Goal: Information Seeking & Learning: Learn about a topic

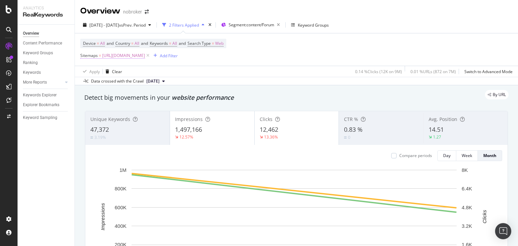
click at [145, 56] on span "[URL][DOMAIN_NAME]" at bounding box center [123, 55] width 43 height 9
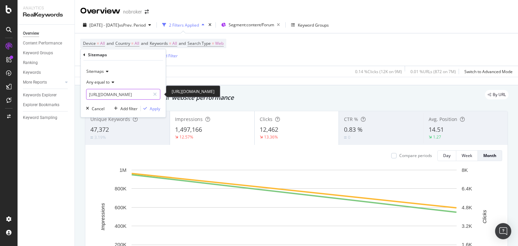
click at [131, 92] on input "https://www.nobroker.in/forum/sitemap-index/?id=home-interiors.xml" at bounding box center [118, 94] width 64 height 11
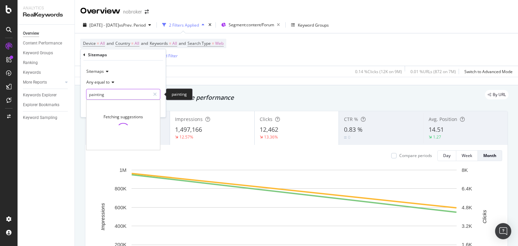
click at [135, 99] on input "painting" at bounding box center [118, 94] width 64 height 11
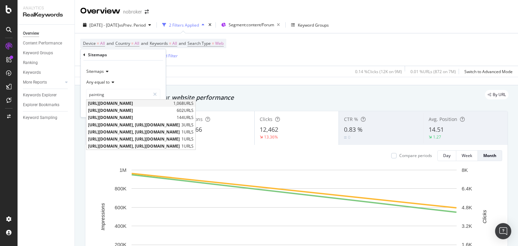
click at [172, 104] on span "[URL][DOMAIN_NAME]" at bounding box center [130, 103] width 84 height 6
type input "[URL][DOMAIN_NAME]"
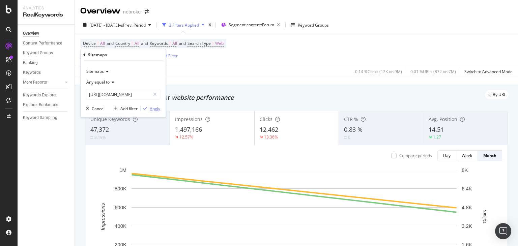
click at [150, 106] on div "Apply" at bounding box center [155, 109] width 10 height 6
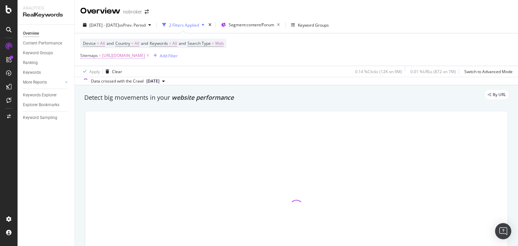
click at [145, 57] on span "[URL][DOMAIN_NAME]" at bounding box center [123, 55] width 43 height 9
click at [190, 64] on div "Device = All and Country = All and Keywords = All and Search Type = Web Sitemap…" at bounding box center [296, 49] width 432 height 32
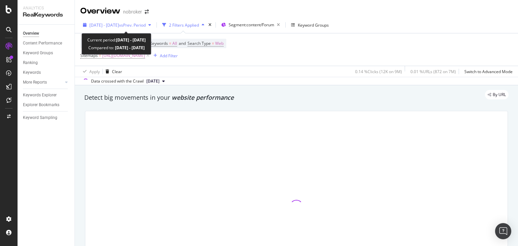
click at [119, 25] on span "2025 Aug. 1st - Sep. 21st" at bounding box center [104, 25] width 30 height 6
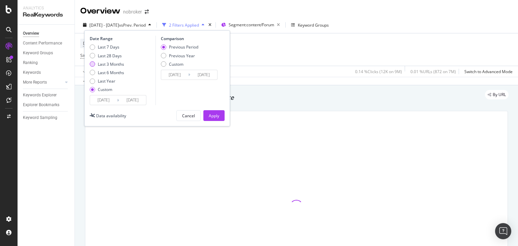
click at [111, 63] on div "Last 3 Months" at bounding box center [111, 64] width 26 height 6
type input "[DATE]"
click at [210, 111] on div "Apply" at bounding box center [214, 116] width 10 height 10
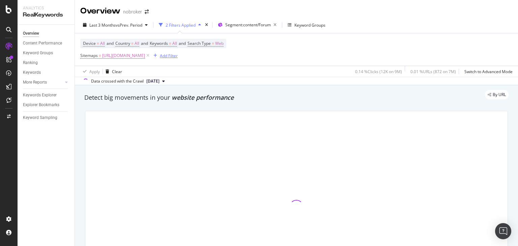
click at [178, 56] on div "Add Filter" at bounding box center [169, 56] width 18 height 6
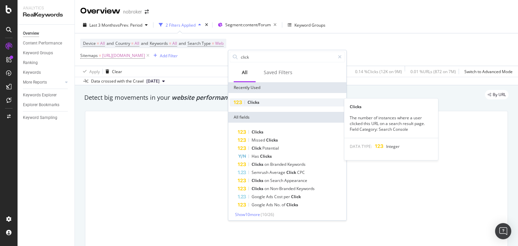
type input "click"
click at [256, 103] on span "Clicks" at bounding box center [254, 102] width 12 height 6
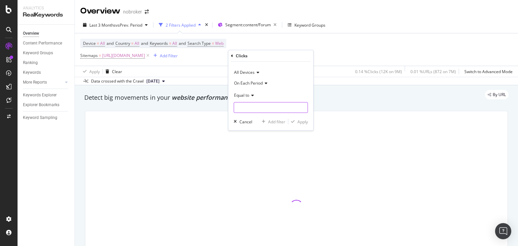
click at [247, 108] on input "number" at bounding box center [271, 107] width 74 height 11
type input "0"
click at [298, 121] on div "Apply" at bounding box center [302, 122] width 10 height 6
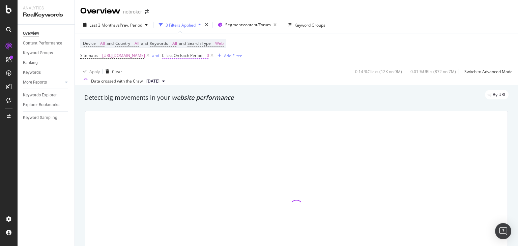
click at [202, 56] on span "Clicks On Each Period" at bounding box center [182, 56] width 40 height 6
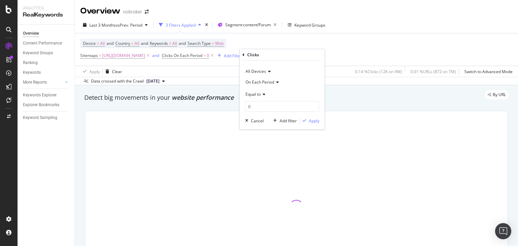
click at [261, 84] on span "On Each Period" at bounding box center [259, 82] width 29 height 6
click at [262, 106] on span "On Current Period" at bounding box center [266, 105] width 34 height 6
click at [312, 121] on div "Apply" at bounding box center [314, 121] width 10 height 6
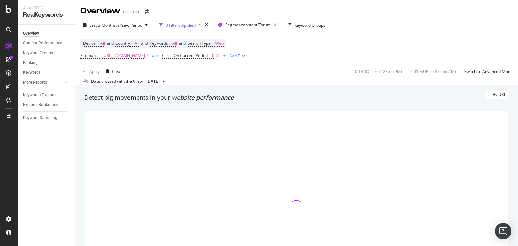
click at [312, 121] on div at bounding box center [296, 206] width 422 height 191
click at [306, 38] on div "Device = All and Country = All and Keywords = All and Search Type = Web Sitemap…" at bounding box center [296, 49] width 432 height 32
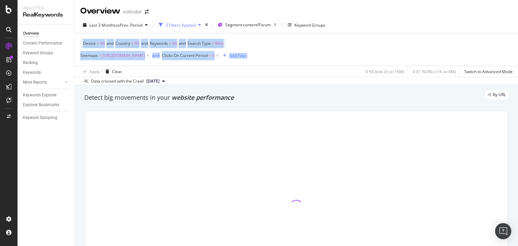
drag, startPoint x: 518, startPoint y: 27, endPoint x: 516, endPoint y: 24, distance: 3.6
click at [516, 24] on div "Overview nobroker Last 3 Months vs Prev. Period 3 Filters Applied Segment: cont…" at bounding box center [296, 123] width 443 height 246
click at [477, 20] on div "Last 3 Months vs Prev. Period 3 Filters Applied Segment: content/Forum Keyword …" at bounding box center [296, 26] width 443 height 13
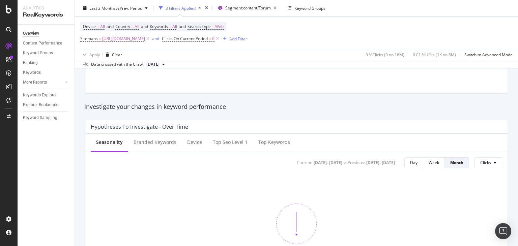
scroll to position [71, 0]
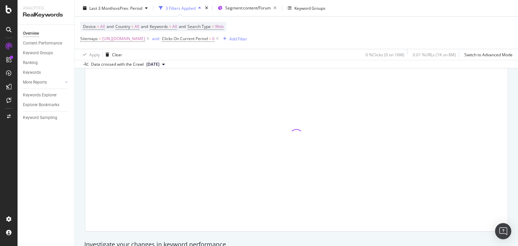
drag, startPoint x: 518, startPoint y: 19, endPoint x: 515, endPoint y: 30, distance: 11.2
click at [515, 30] on div "Overview nobroker Last 3 Months vs Prev. Period 3 Filters Applied Segment: cont…" at bounding box center [296, 123] width 443 height 246
click at [480, 23] on div "Device = All and Country = All and Keywords = All and Search Type = Web Sitemap…" at bounding box center [296, 33] width 432 height 32
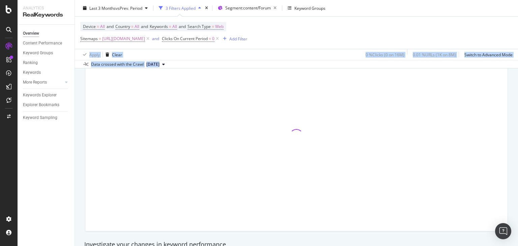
scroll to position [0, 0]
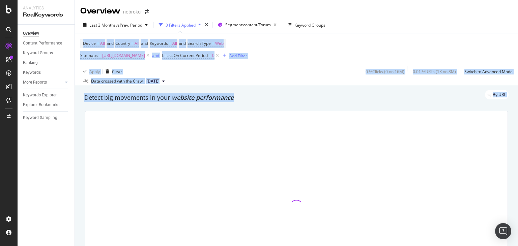
drag, startPoint x: 518, startPoint y: 38, endPoint x: 517, endPoint y: 17, distance: 21.6
click at [517, 17] on div "Overview nobroker Last 3 Months vs Prev. Period 3 Filters Applied Segment: cont…" at bounding box center [296, 123] width 443 height 246
click at [451, 25] on div "Last 3 Months vs Prev. Period 3 Filters Applied Segment: content/Forum Keyword …" at bounding box center [296, 26] width 443 height 13
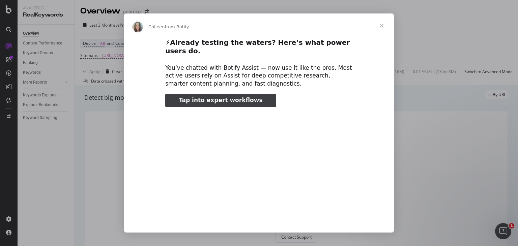
type input "3296666"
click at [384, 26] on span "Close" at bounding box center [382, 25] width 24 height 24
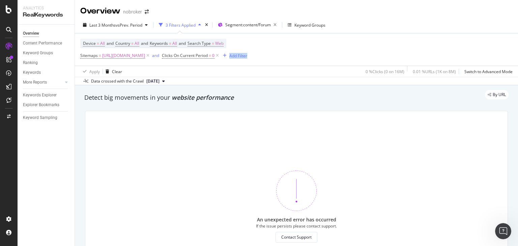
drag, startPoint x: 254, startPoint y: 65, endPoint x: 467, endPoint y: 62, distance: 213.1
click at [467, 62] on div "Device = All and Country = All and Keywords = All and Search Type = Web Sitemap…" at bounding box center [296, 49] width 432 height 32
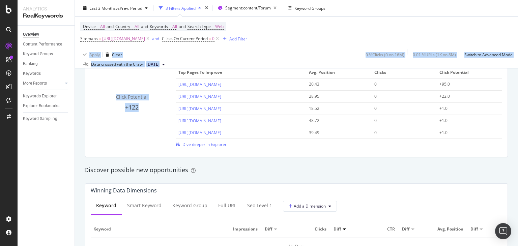
scroll to position [493, 0]
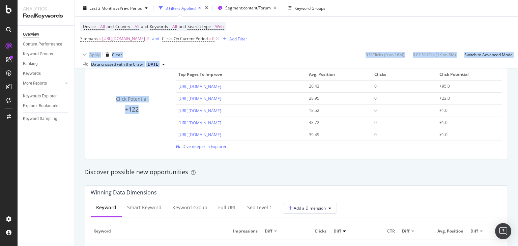
drag, startPoint x: 518, startPoint y: 36, endPoint x: 517, endPoint y: 112, distance: 76.5
click at [517, 112] on div "Overview nobroker Last 3 Months vs Prev. Period 3 Filters Applied Segment: cont…" at bounding box center [296, 123] width 443 height 246
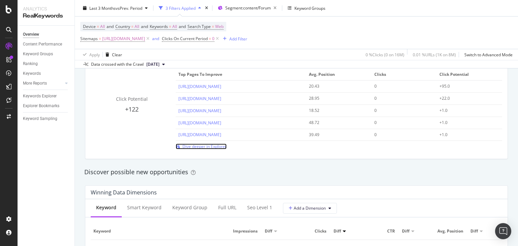
click at [201, 148] on span "Dive deeper in Explorer" at bounding box center [204, 147] width 44 height 6
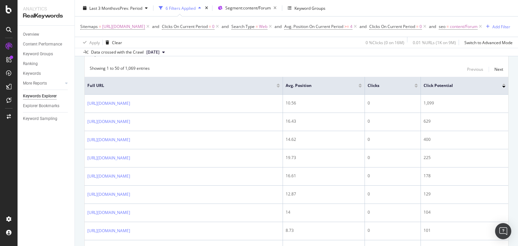
scroll to position [88, 0]
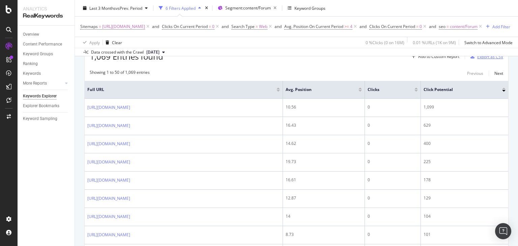
click at [485, 62] on div "Export as CSV" at bounding box center [485, 57] width 35 height 10
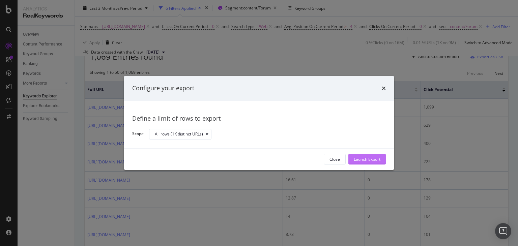
click at [359, 160] on div "Launch Export" at bounding box center [367, 159] width 27 height 6
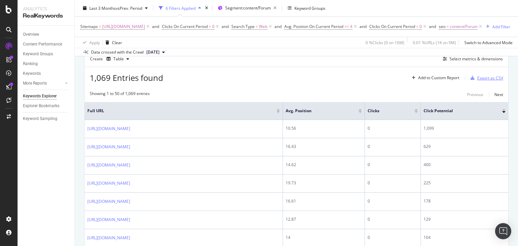
scroll to position [66, 0]
click at [7, 12] on icon at bounding box center [9, 9] width 6 height 8
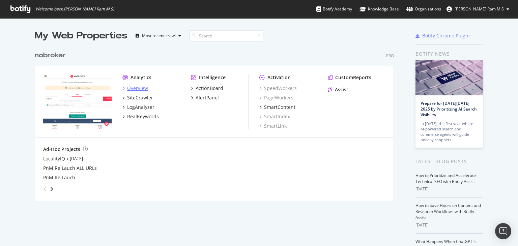
click at [127, 86] on div "Overview" at bounding box center [137, 88] width 21 height 7
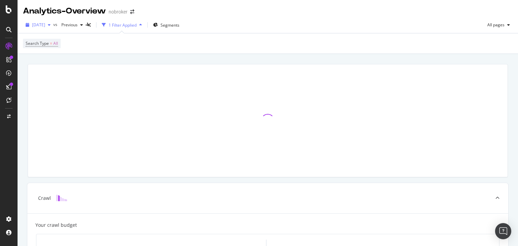
click at [45, 26] on span "[DATE]" at bounding box center [38, 25] width 13 height 6
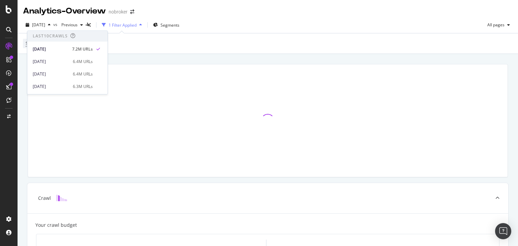
click at [122, 50] on div "Search Type = All" at bounding box center [268, 43] width 490 height 20
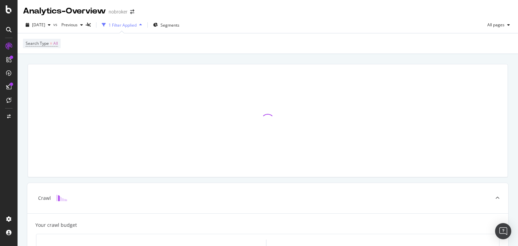
click at [212, 20] on div "2025 Sep. 1st vs Previous 1 Filter Applied Segments All pages" at bounding box center [268, 26] width 500 height 13
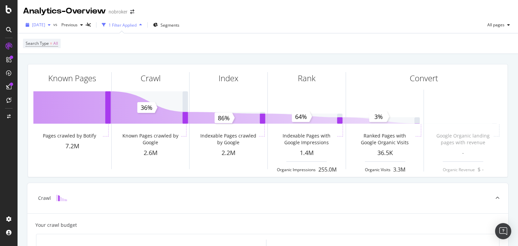
click at [43, 26] on span "[DATE]" at bounding box center [38, 25] width 13 height 6
click at [176, 18] on div "2025 Sep. 1st vs Previous 1 Filter Applied Segments All pages Search Type = All" at bounding box center [268, 35] width 500 height 37
click at [173, 25] on span "Segments" at bounding box center [170, 25] width 19 height 6
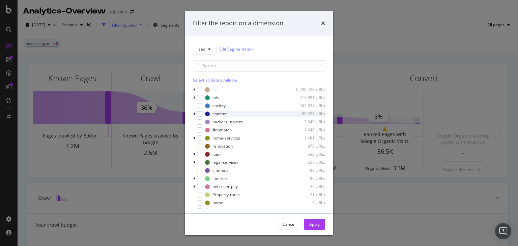
click at [196, 115] on div "modal" at bounding box center [195, 114] width 4 height 7
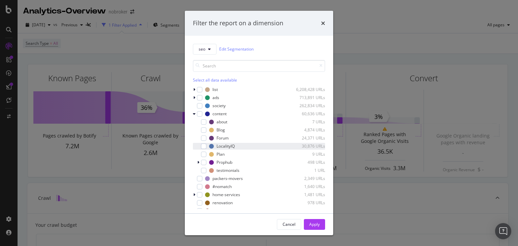
click at [207, 147] on div "LocalityIQ 30,876 URLs" at bounding box center [259, 146] width 132 height 7
click at [314, 226] on div "Apply" at bounding box center [314, 225] width 10 height 6
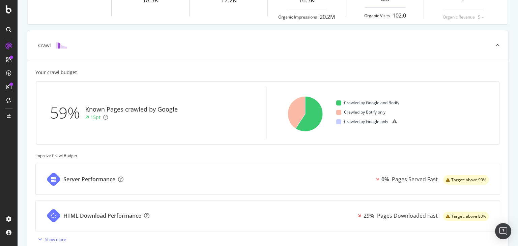
scroll to position [160, 0]
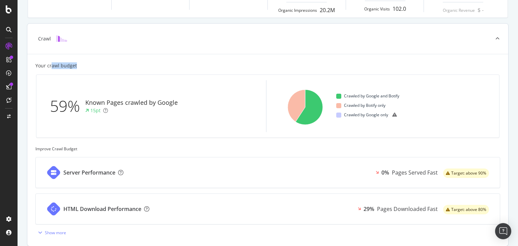
drag, startPoint x: 51, startPoint y: 64, endPoint x: 79, endPoint y: 66, distance: 28.1
click at [79, 66] on div "Your crawl budget" at bounding box center [267, 65] width 465 height 7
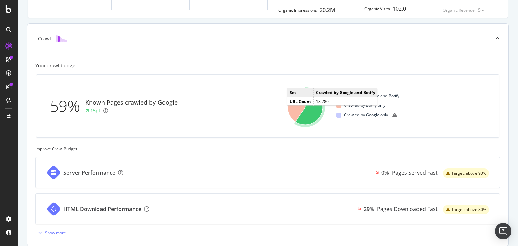
click at [327, 121] on div "Crawled by Google and Botify Crawled by Botify only Crawled by Google only" at bounding box center [409, 106] width 169 height 52
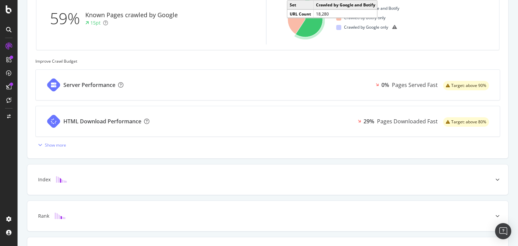
scroll to position [250, 0]
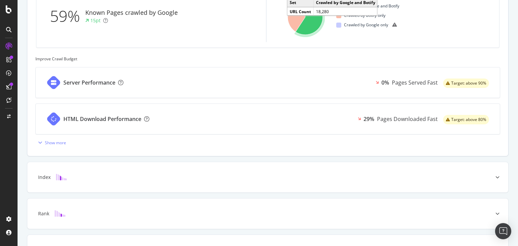
click at [282, 87] on div "Server Performance 0% Pages Served Fast Target: above 90%" at bounding box center [268, 82] width 464 height 30
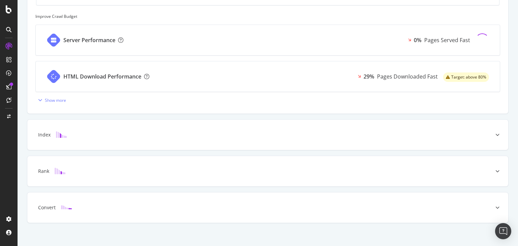
scroll to position [297, 0]
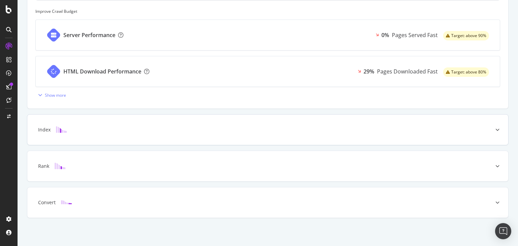
click at [495, 128] on icon at bounding box center [497, 130] width 4 height 4
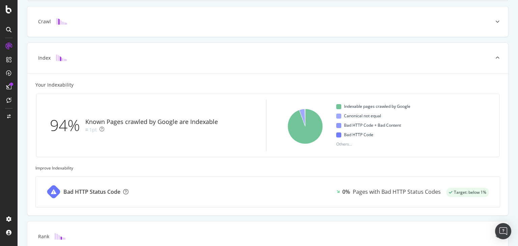
scroll to position [176, 0]
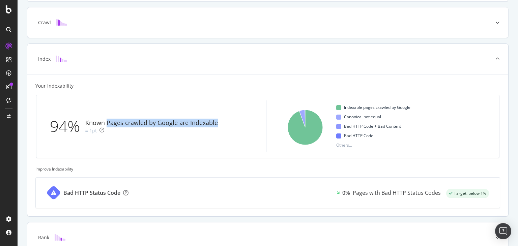
drag, startPoint x: 107, startPoint y: 122, endPoint x: 224, endPoint y: 116, distance: 117.1
click at [224, 116] on div "94% Known Pages crawled by Google are Indexable 1pt" at bounding box center [138, 126] width 177 height 22
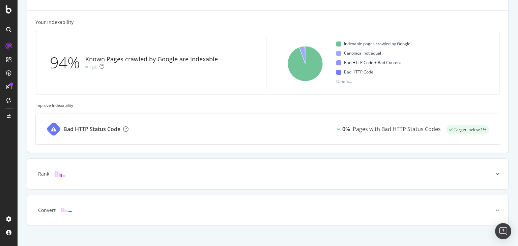
scroll to position [248, 0]
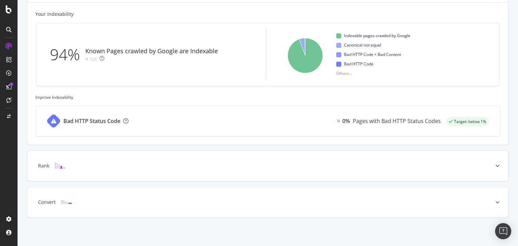
click at [492, 170] on div at bounding box center [498, 166] width 22 height 30
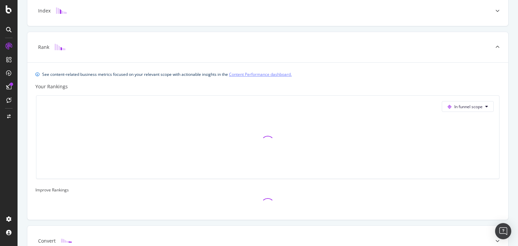
scroll to position [263, 0]
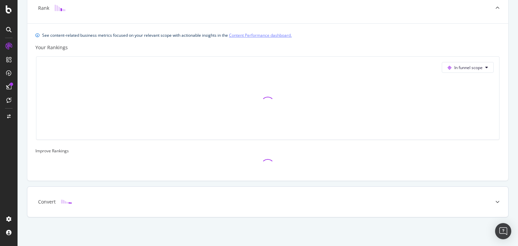
click at [490, 205] on div at bounding box center [498, 202] width 22 height 30
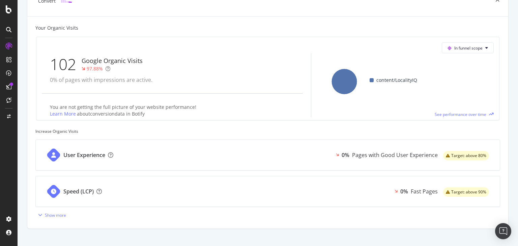
scroll to position [317, 0]
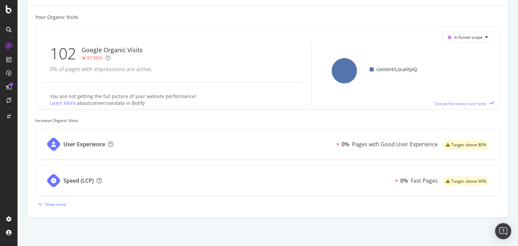
click at [194, 140] on div "User Experience 0% Pages with Good User Experience Target: above 80%" at bounding box center [268, 144] width 464 height 30
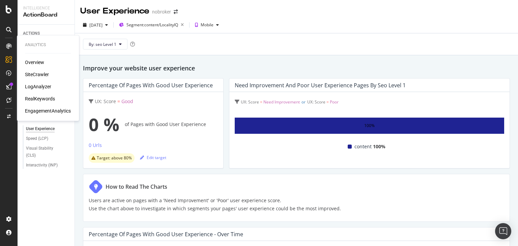
click at [29, 74] on div "SiteCrawler" at bounding box center [37, 74] width 24 height 7
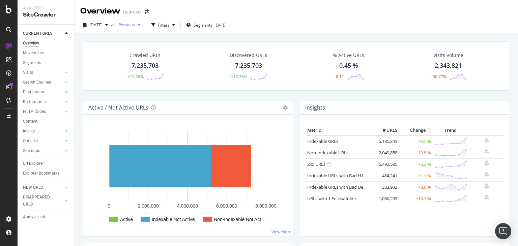
click at [135, 25] on span "Previous" at bounding box center [125, 25] width 19 height 6
click at [145, 64] on div "2025 Aug. 4th" at bounding box center [145, 62] width 35 height 6
click at [212, 25] on span "Segments" at bounding box center [203, 25] width 19 height 6
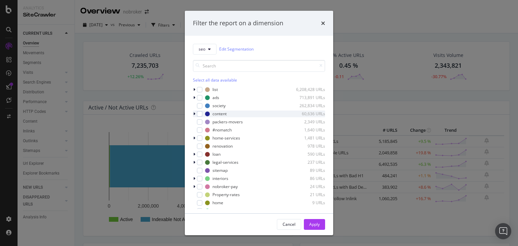
click at [196, 115] on div "modal" at bounding box center [195, 114] width 4 height 7
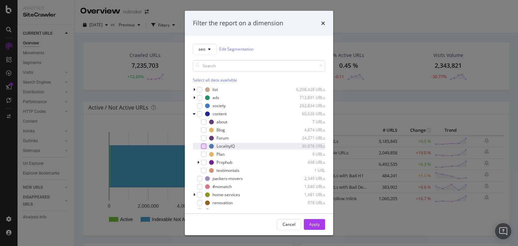
click at [205, 145] on div "modal" at bounding box center [203, 146] width 5 height 5
click at [317, 225] on div "Apply" at bounding box center [314, 225] width 10 height 6
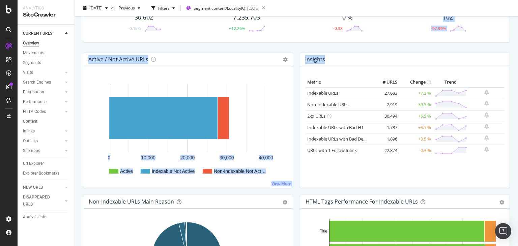
scroll to position [33, 0]
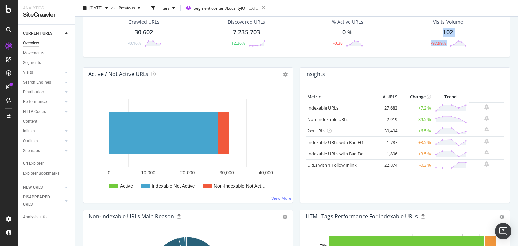
drag, startPoint x: 518, startPoint y: 45, endPoint x: 517, endPoint y: 53, distance: 8.1
click at [517, 53] on div "Overview nobroker 2025 Sep. 1st vs Previous Filters Segment: content/LocalityIQ…" at bounding box center [296, 123] width 443 height 246
click at [489, 62] on div "Crawled URLs 30,602 -0.16% Discovered URLs 7,235,703 +12.26% % Active URLs 0 % …" at bounding box center [297, 37] width 434 height 59
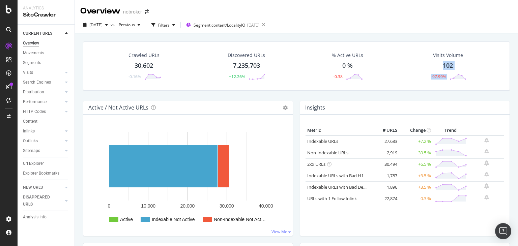
drag, startPoint x: 518, startPoint y: 54, endPoint x: 518, endPoint y: 38, distance: 16.2
click at [518, 38] on div "Overview nobroker 2025 Sep. 1st vs Previous Filters Segment: content/LocalityIQ…" at bounding box center [296, 123] width 443 height 246
click at [497, 27] on div "2025 Sep. 1st vs Previous Filters Segment: content/LocalityIQ 2025-09-03" at bounding box center [296, 26] width 443 height 13
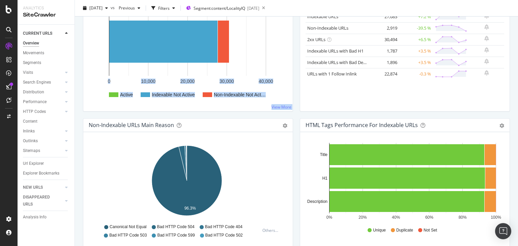
drag, startPoint x: 518, startPoint y: 18, endPoint x: 518, endPoint y: 48, distance: 30.0
click at [518, 48] on div "Overview nobroker 2025 Sep. 1st vs Previous Filters Segment: content/LocalityIQ…" at bounding box center [296, 123] width 443 height 246
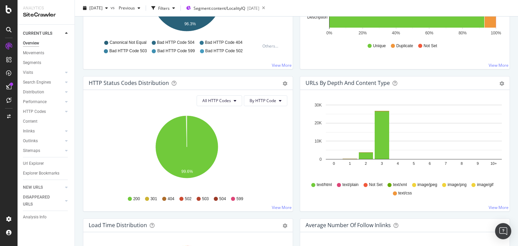
click at [511, 115] on div "Overview nobroker 2025 Sep. 1st vs Previous Filters Segment: content/LocalityIQ…" at bounding box center [296, 123] width 443 height 246
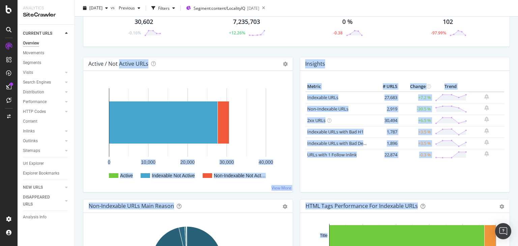
scroll to position [40, 0]
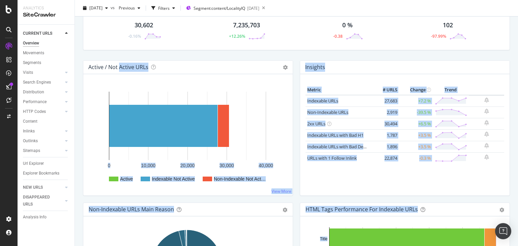
drag, startPoint x: 518, startPoint y: 114, endPoint x: 517, endPoint y: 50, distance: 64.4
click at [517, 50] on div "Overview nobroker 2025 Sep. 1st vs Previous Filters Segment: content/LocalityIQ…" at bounding box center [296, 123] width 443 height 246
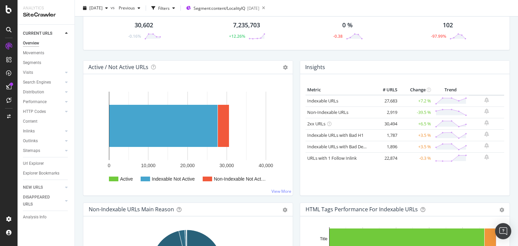
click at [290, 55] on div "Crawled URLs 30,602 -0.16% Discovered URLs 7,235,703 +12.26% % Active URLs 0 % …" at bounding box center [297, 30] width 434 height 59
drag, startPoint x: 375, startPoint y: 100, endPoint x: 380, endPoint y: 100, distance: 5.4
click at [380, 100] on td "27,683" at bounding box center [385, 101] width 27 height 12
drag, startPoint x: 383, startPoint y: 126, endPoint x: 388, endPoint y: 125, distance: 4.7
click at [388, 125] on td "30,494" at bounding box center [385, 123] width 27 height 11
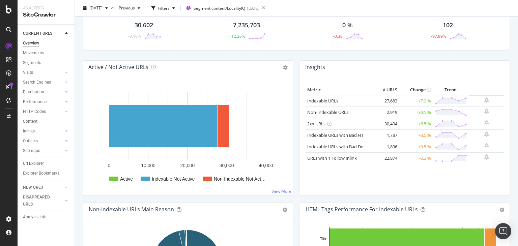
click at [378, 124] on td "30,494" at bounding box center [385, 123] width 27 height 11
drag, startPoint x: 378, startPoint y: 124, endPoint x: 395, endPoint y: 124, distance: 16.2
click at [395, 124] on tr "2xx URLs 30,494 +6.5 %" at bounding box center [405, 123] width 199 height 11
click at [399, 124] on td "+6.5 %" at bounding box center [416, 123] width 34 height 11
drag, startPoint x: 395, startPoint y: 123, endPoint x: 381, endPoint y: 123, distance: 13.5
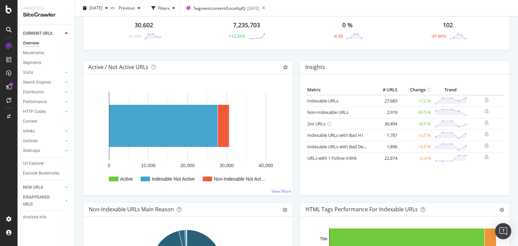
click at [381, 123] on tr "2xx URLs 30,494 +6.5 %" at bounding box center [405, 123] width 199 height 11
click at [381, 123] on td "30,494" at bounding box center [385, 123] width 27 height 11
drag, startPoint x: 377, startPoint y: 103, endPoint x: 391, endPoint y: 102, distance: 14.5
click at [391, 102] on td "27,683" at bounding box center [385, 101] width 27 height 12
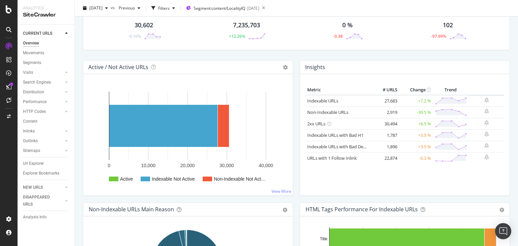
click at [391, 102] on td "27,683" at bounding box center [385, 101] width 27 height 12
drag, startPoint x: 397, startPoint y: 100, endPoint x: 378, endPoint y: 104, distance: 18.7
click at [378, 104] on tr "Indexable URLs 27,683 +7.2 %" at bounding box center [405, 101] width 199 height 12
drag, startPoint x: 380, startPoint y: 111, endPoint x: 395, endPoint y: 112, distance: 14.2
click at [395, 112] on tr "Non-Indexable URLs 2,919 -39.5 %" at bounding box center [405, 112] width 199 height 11
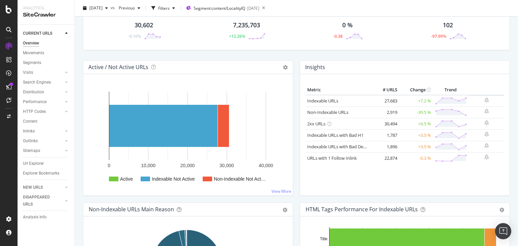
click at [399, 112] on td "-39.5 %" at bounding box center [416, 112] width 34 height 11
click at [347, 134] on link "Indexable URLs with Bad H1" at bounding box center [335, 135] width 56 height 6
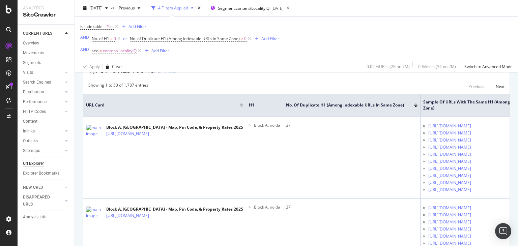
scroll to position [129, 0]
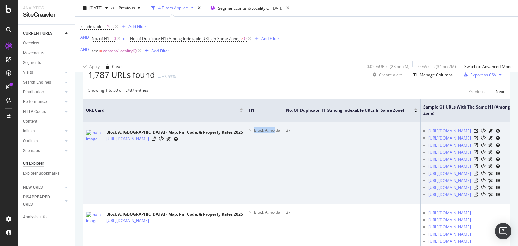
drag, startPoint x: 258, startPoint y: 133, endPoint x: 283, endPoint y: 133, distance: 24.3
click at [283, 133] on td "Block A, noida" at bounding box center [264, 163] width 37 height 82
click at [156, 139] on icon at bounding box center [154, 139] width 4 height 4
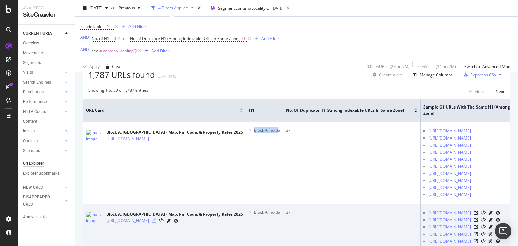
click at [156, 223] on icon at bounding box center [154, 221] width 4 height 4
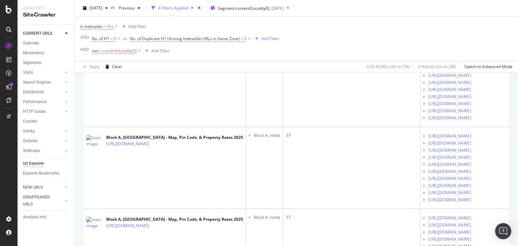
scroll to position [1522, 0]
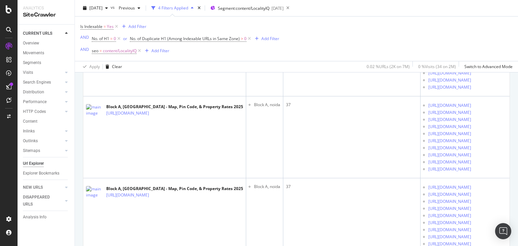
drag, startPoint x: 518, startPoint y: 93, endPoint x: 518, endPoint y: 56, distance: 36.4
click at [518, 56] on div "URL Explorer nobroker 2025 Sep. 1st vs Previous 4 Filters Applied Segment: cont…" at bounding box center [296, 123] width 443 height 246
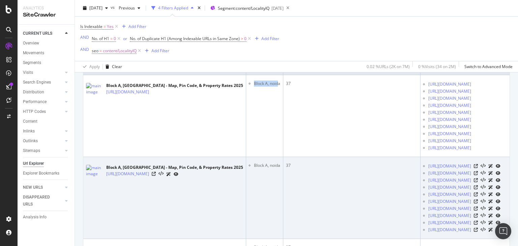
scroll to position [178, 0]
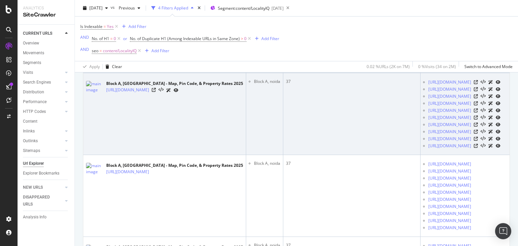
drag, startPoint x: 463, startPoint y: 78, endPoint x: 330, endPoint y: 103, distance: 134.4
click at [330, 103] on td "37" at bounding box center [351, 114] width 137 height 82
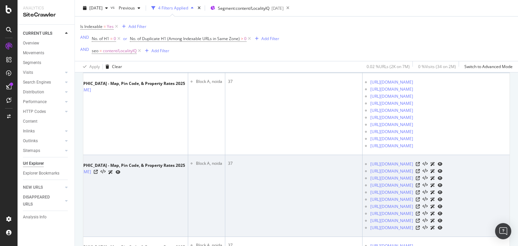
scroll to position [0, 67]
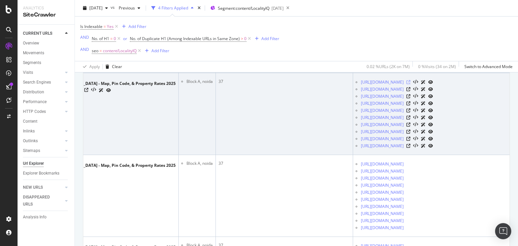
click at [410, 83] on icon at bounding box center [408, 82] width 4 height 4
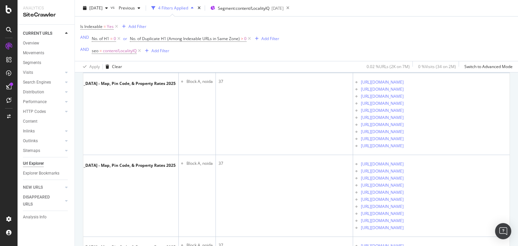
scroll to position [9, 0]
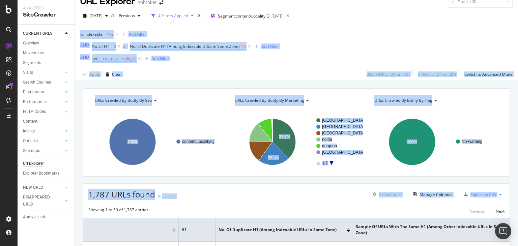
drag, startPoint x: 518, startPoint y: 20, endPoint x: 515, endPoint y: 9, distance: 11.4
click at [515, 9] on div "URL Explorer nobroker 2025 Sep. 1st vs Previous 4 Filters Applied Segment: cont…" at bounding box center [296, 123] width 443 height 246
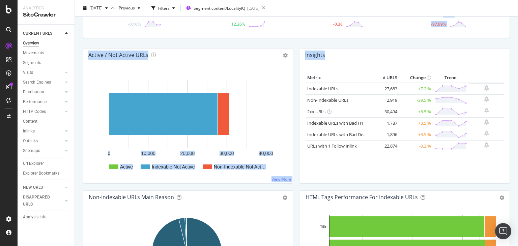
scroll to position [56, 0]
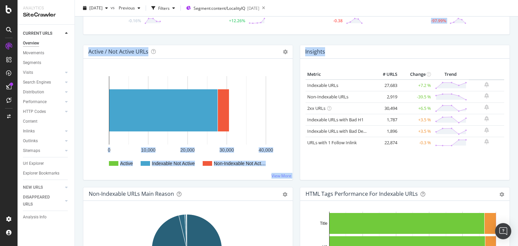
drag, startPoint x: 518, startPoint y: 45, endPoint x: 517, endPoint y: 58, distance: 13.5
click at [517, 58] on div "Overview nobroker 2025 Sep. 1st vs Previous Filters Segment: content/LocalityIQ…" at bounding box center [296, 123] width 443 height 246
click at [335, 131] on link "Indexable URLs with Bad Description" at bounding box center [344, 131] width 74 height 6
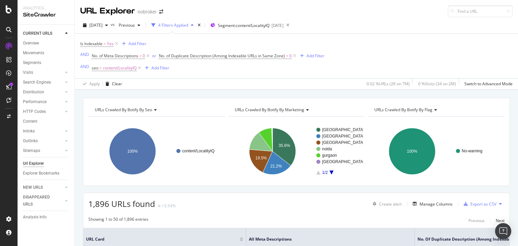
click at [518, 146] on div "URL Explorer nobroker 2025 Sep. 1st vs Previous 4 Filters Applied Segment: cont…" at bounding box center [296, 123] width 443 height 246
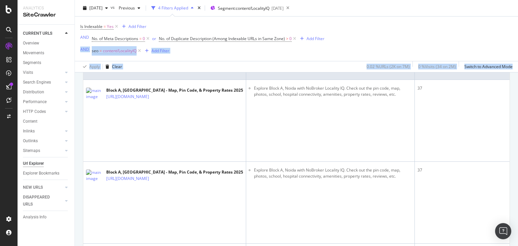
scroll to position [161, 0]
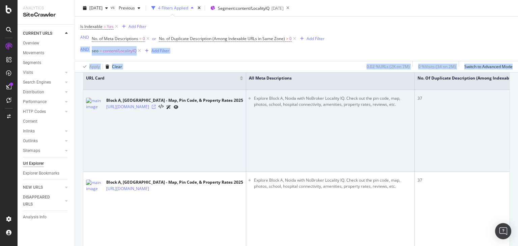
click at [156, 108] on icon at bounding box center [154, 107] width 4 height 4
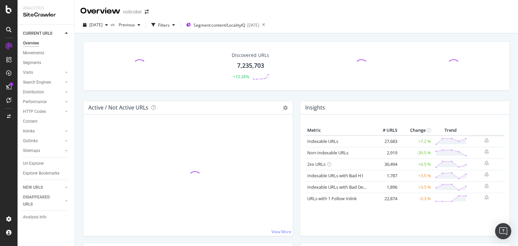
click at [515, 69] on div "Overview nobroker 2025 Sep. 1st vs Previous Filters Segment: content/LocalityIQ…" at bounding box center [296, 123] width 443 height 246
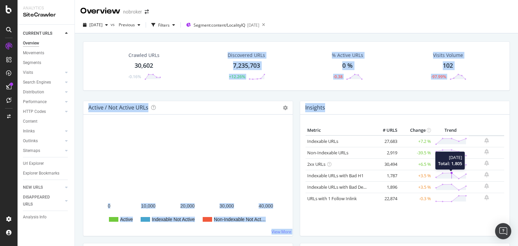
scroll to position [75, 0]
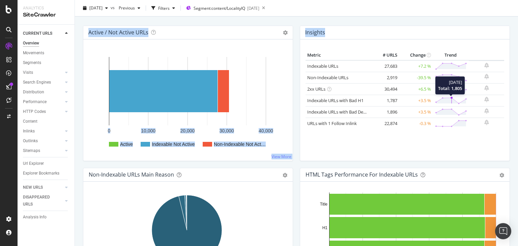
click at [348, 151] on div "Metric # URLS Change Trend Indexable URLs 27,683 +7.2 % Non-Indexable URLs 2,91…" at bounding box center [405, 102] width 199 height 105
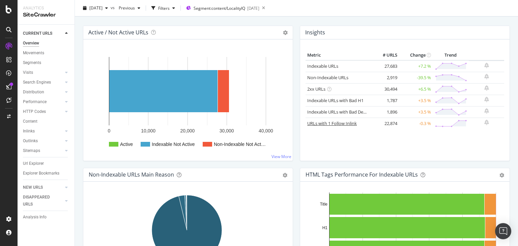
click at [336, 121] on link "URLs with 1 Follow Inlink" at bounding box center [332, 123] width 50 height 6
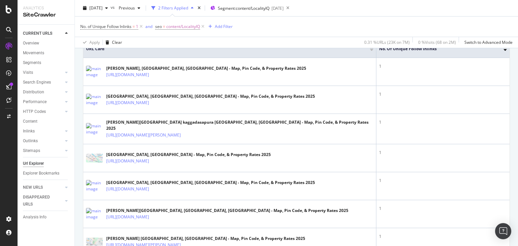
scroll to position [166, 0]
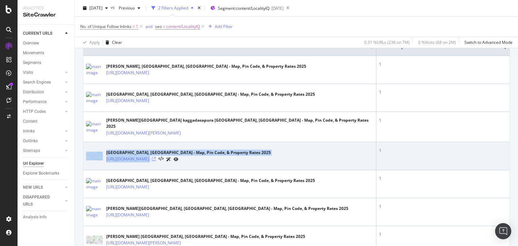
drag, startPoint x: 104, startPoint y: 157, endPoint x: 249, endPoint y: 158, distance: 145.0
click at [249, 158] on div "Karanjade, Mumbai - Map, Pin Code, & Property Rates 2025 https://www.nobroker.i…" at bounding box center [229, 156] width 287 height 17
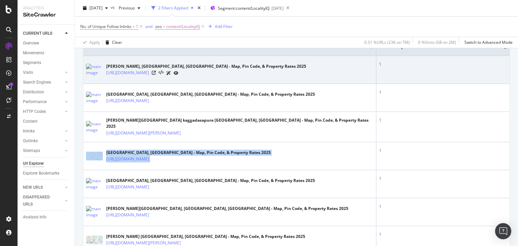
copy div "Karanjade, Mumbai - Map, Pin Code, & Property Rates 2025 https://www.nobroker.i…"
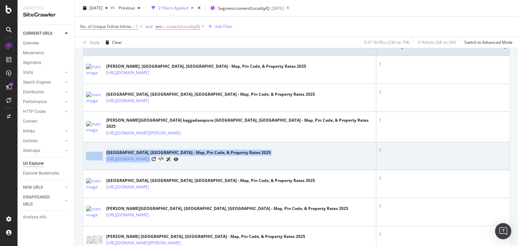
click at [178, 158] on div at bounding box center [165, 159] width 27 height 7
click at [156, 157] on icon at bounding box center [154, 159] width 4 height 4
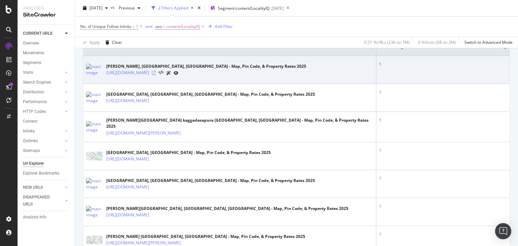
click at [156, 74] on icon at bounding box center [154, 73] width 4 height 4
click at [178, 72] on icon at bounding box center [176, 73] width 5 height 4
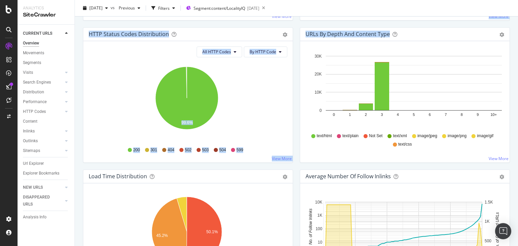
scroll to position [349, 0]
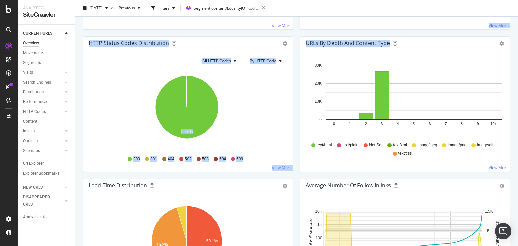
drag, startPoint x: 518, startPoint y: 89, endPoint x: 514, endPoint y: 122, distance: 32.9
click at [514, 122] on div "Overview nobroker 2025 Sep. 1st vs Previous Filters Segment: content/LocalityIQ…" at bounding box center [296, 123] width 443 height 246
click at [255, 101] on icon "99.6%" at bounding box center [187, 111] width 196 height 78
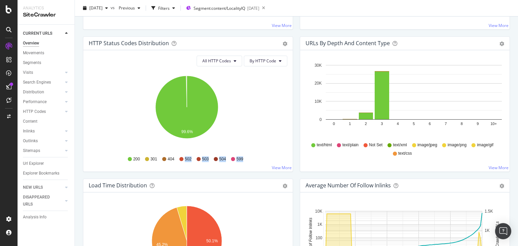
drag, startPoint x: 182, startPoint y: 159, endPoint x: 243, endPoint y: 161, distance: 61.1
click at [243, 161] on div "200 301 404 502 503 504 599" at bounding box center [188, 159] width 192 height 15
click at [232, 93] on icon "99.6%" at bounding box center [187, 111] width 196 height 78
drag, startPoint x: 200, startPoint y: 161, endPoint x: 207, endPoint y: 161, distance: 7.1
click at [207, 161] on div "503" at bounding box center [203, 159] width 12 height 6
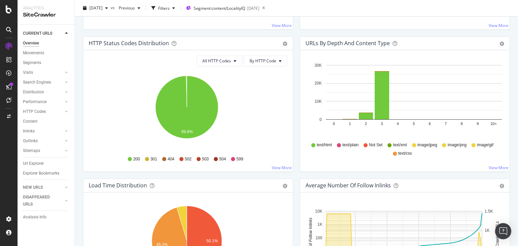
click at [236, 146] on icon "99.6%" at bounding box center [187, 111] width 196 height 78
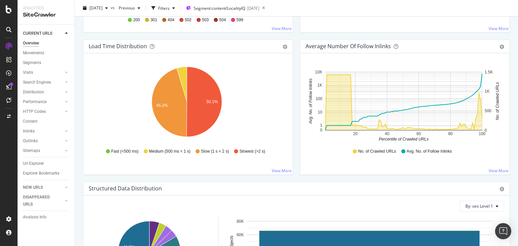
scroll to position [465, 0]
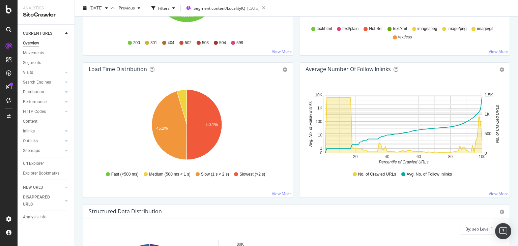
click at [252, 91] on icon "45.2% 50.1%" at bounding box center [187, 126] width 196 height 78
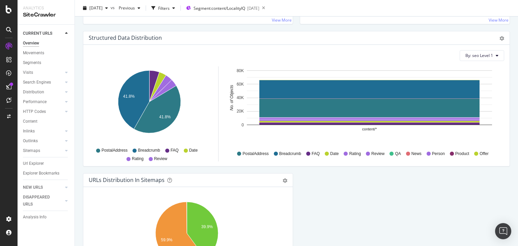
scroll to position [647, 0]
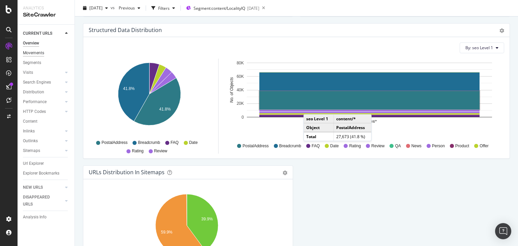
click at [34, 55] on div "Movements" at bounding box center [33, 53] width 21 height 7
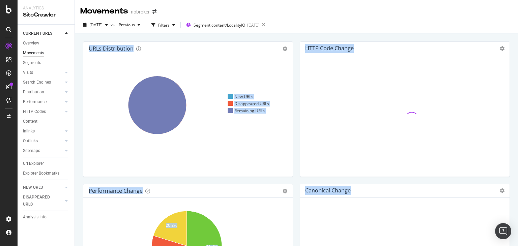
drag, startPoint x: 518, startPoint y: 189, endPoint x: 517, endPoint y: 29, distance: 159.8
click at [517, 29] on div "Movements nobroker 2025 Sep. 1st vs Previous Filters Segment: content/LocalityI…" at bounding box center [296, 123] width 443 height 246
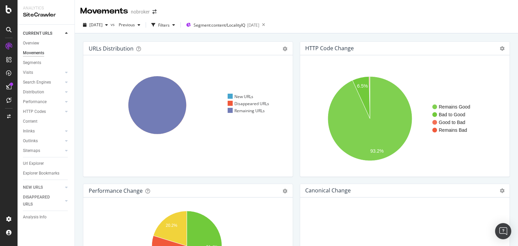
click at [346, 32] on div "2025 Sep. 1st vs Previous Filters Segment: content/LocalityIQ 2025-09-03" at bounding box center [296, 26] width 443 height 13
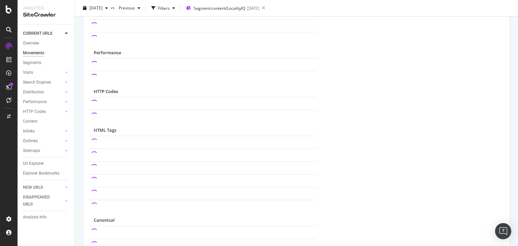
scroll to position [359, 0]
click at [67, 70] on icon at bounding box center [66, 72] width 3 height 4
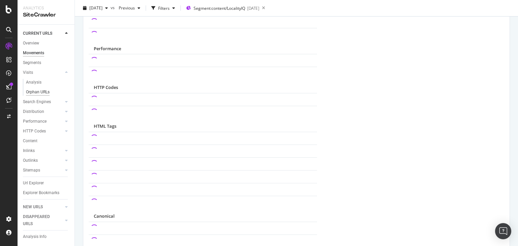
click at [39, 94] on div "Orphan URLs" at bounding box center [38, 92] width 24 height 7
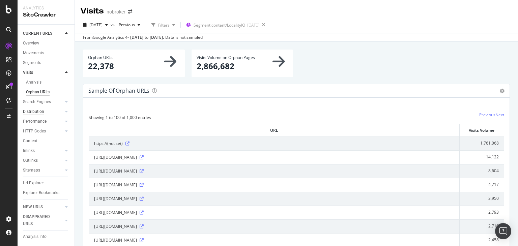
click at [36, 110] on div "Distribution" at bounding box center [33, 111] width 21 height 7
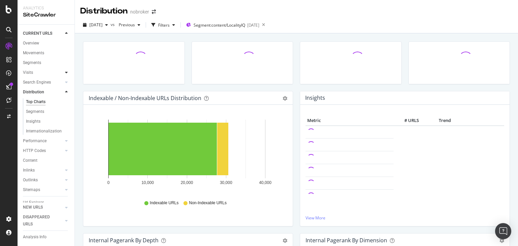
click at [65, 73] on icon at bounding box center [66, 72] width 3 height 4
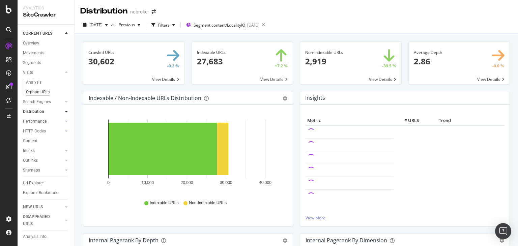
click at [36, 93] on div "Orphan URLs" at bounding box center [38, 92] width 24 height 7
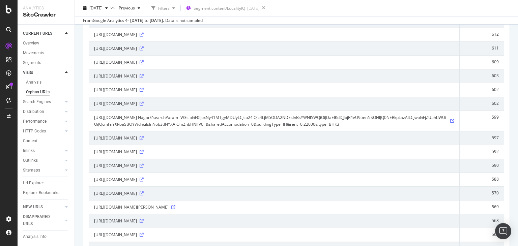
scroll to position [1149, 0]
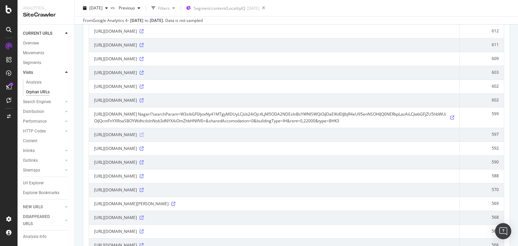
click at [144, 137] on icon at bounding box center [142, 135] width 4 height 4
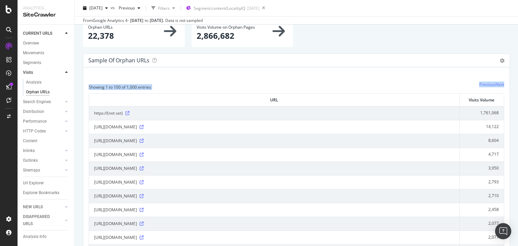
scroll to position [21, 0]
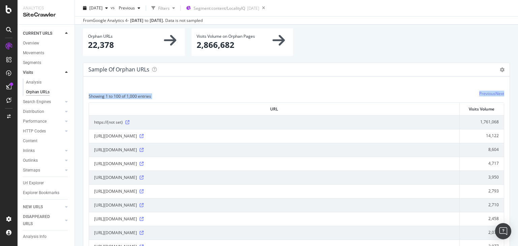
drag, startPoint x: 518, startPoint y: 192, endPoint x: 517, endPoint y: 28, distance: 163.9
click at [517, 28] on div "Visits nobroker 2025 Sep. 1st vs Previous Filters Segment: content/LocalityIQ 2…" at bounding box center [296, 123] width 443 height 246
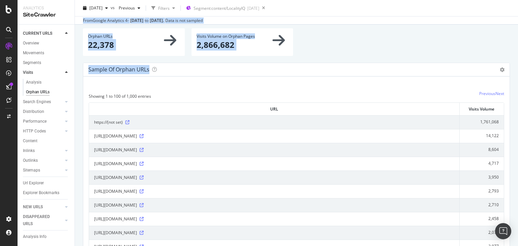
scroll to position [0, 0]
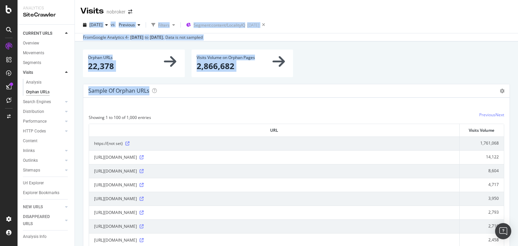
drag, startPoint x: 518, startPoint y: 34, endPoint x: 517, endPoint y: 17, distance: 17.6
click at [517, 17] on div "Visits nobroker 2025 Sep. 1st vs Previous Filters Segment: content/LocalityIQ 2…" at bounding box center [296, 123] width 443 height 246
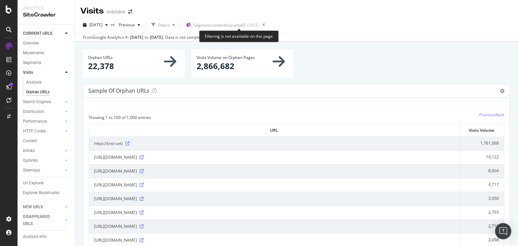
click at [222, 30] on div "Filtering is not available on this page" at bounding box center [239, 36] width 80 height 12
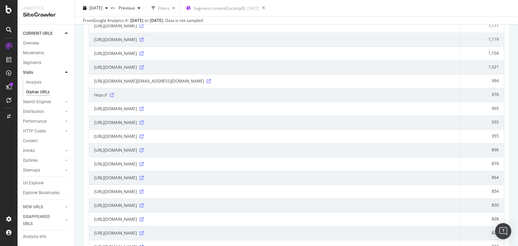
scroll to position [136, 0]
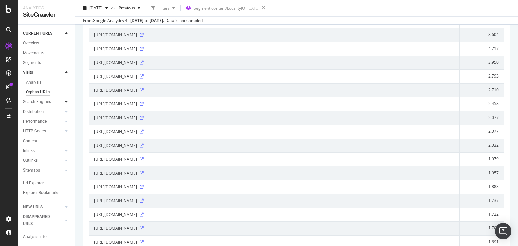
click at [65, 103] on icon at bounding box center [66, 102] width 3 height 4
click at [39, 93] on div "Top Charts" at bounding box center [36, 92] width 20 height 7
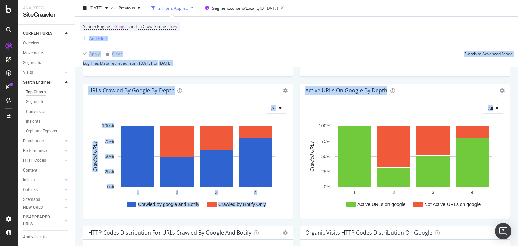
drag, startPoint x: 518, startPoint y: 40, endPoint x: 517, endPoint y: 127, distance: 86.7
click at [517, 127] on div "Search Engines nobroker 2025 Sep. 1st vs Previous 2 Filters Applied Segment: co…" at bounding box center [296, 123] width 443 height 246
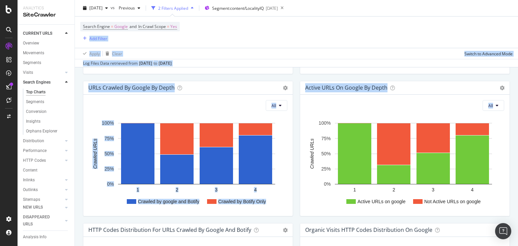
click at [508, 125] on div "Search Engines nobroker 2025 Sep. 1st vs Previous 2 Filters Applied Segment: co…" at bounding box center [296, 123] width 443 height 246
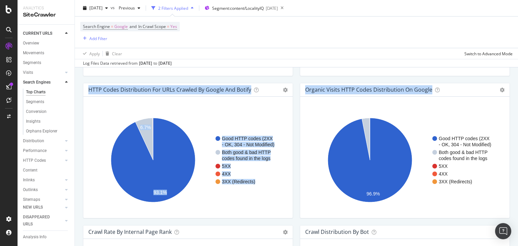
scroll to position [539, 0]
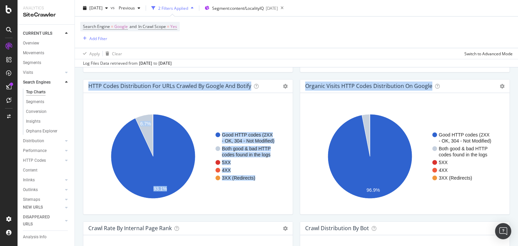
drag, startPoint x: 518, startPoint y: 110, endPoint x: 512, endPoint y: 141, distance: 31.8
click at [512, 141] on div "Search Engines nobroker 2025 Sep. 1st vs Previous 2 Filters Applied Segment: co…" at bounding box center [296, 123] width 443 height 246
click at [65, 140] on icon at bounding box center [66, 141] width 3 height 4
click at [38, 110] on div "Top Charts" at bounding box center [36, 111] width 20 height 7
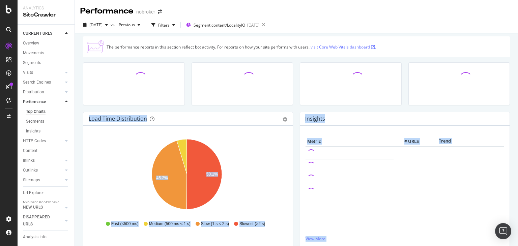
drag, startPoint x: 518, startPoint y: 204, endPoint x: 517, endPoint y: 41, distance: 162.9
click at [517, 41] on div "Performance nobroker 2025 Sep. 1st vs Previous Filters Segment: content/Localit…" at bounding box center [296, 123] width 443 height 246
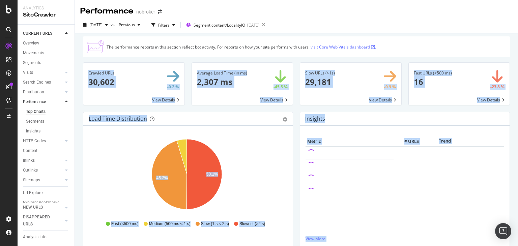
click at [244, 110] on div "Average Load Time (in ms) 2,307 ms -45.5 % View Details" at bounding box center [242, 87] width 109 height 50
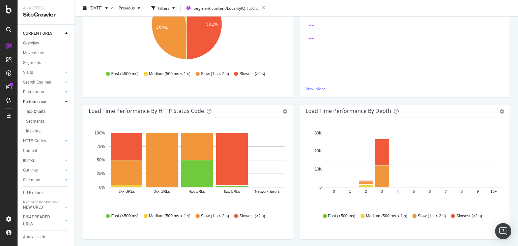
scroll to position [151, 0]
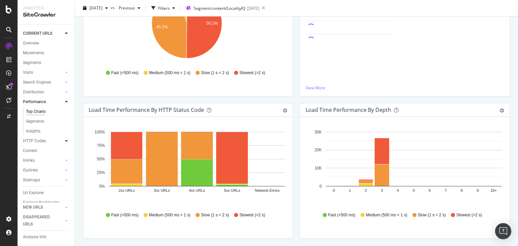
click at [65, 143] on icon at bounding box center [66, 141] width 3 height 4
click at [38, 120] on div "Top Charts" at bounding box center [36, 121] width 20 height 7
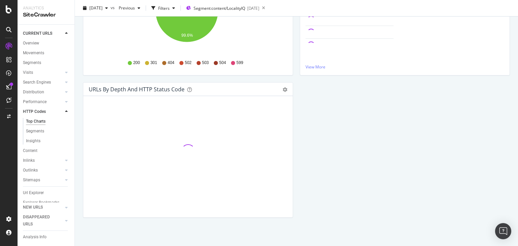
scroll to position [16, 0]
click at [27, 138] on div "Content" at bounding box center [30, 141] width 15 height 7
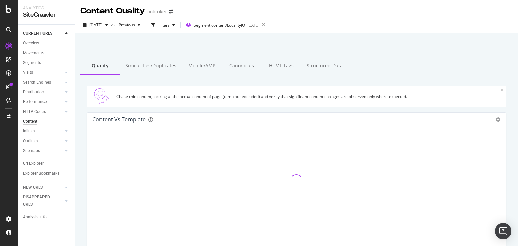
click at [430, 33] on div "2025 Sep. 1st vs Previous Filters Segment: content/LocalityIQ 2025-09-03" at bounding box center [296, 26] width 443 height 13
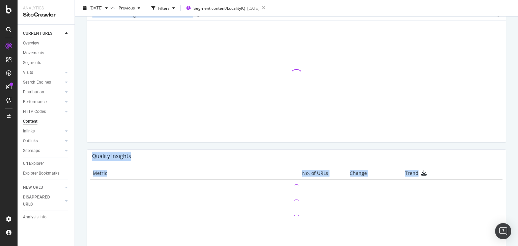
scroll to position [387, 0]
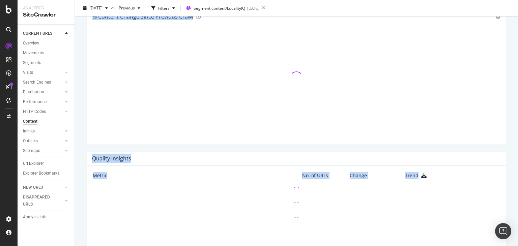
drag, startPoint x: 518, startPoint y: 34, endPoint x: 516, endPoint y: 166, distance: 132.2
click at [516, 166] on div "Content Quality nobroker 2025 Sep. 1st vs Previous Filters Segment: content/Loc…" at bounding box center [296, 123] width 443 height 246
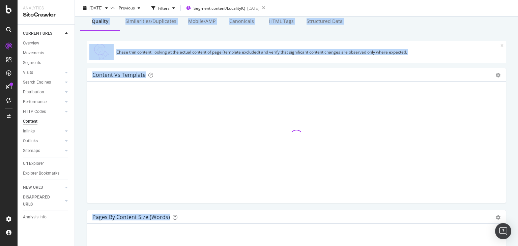
scroll to position [0, 0]
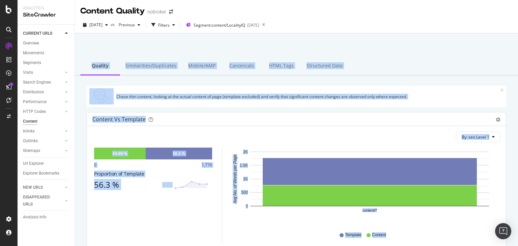
click at [390, 68] on div "Quality Similarities/Duplicates Mobile/AMP Canonicals HTML Tags Structured Data" at bounding box center [296, 66] width 443 height 19
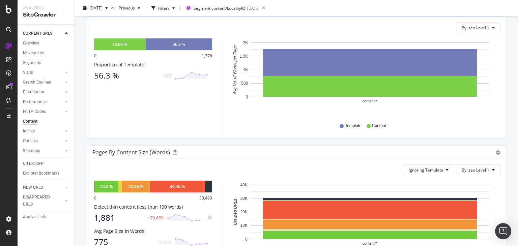
scroll to position [112, 0]
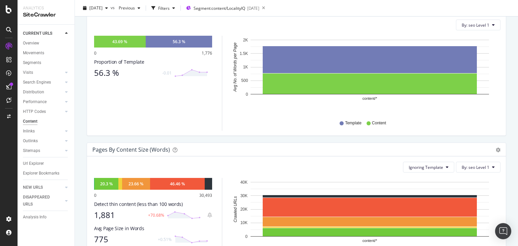
drag, startPoint x: 518, startPoint y: 64, endPoint x: 516, endPoint y: 103, distance: 38.5
click at [516, 103] on div "Content Quality nobroker 2025 Sep. 1st vs Previous Filters Segment: content/Loc…" at bounding box center [296, 123] width 443 height 246
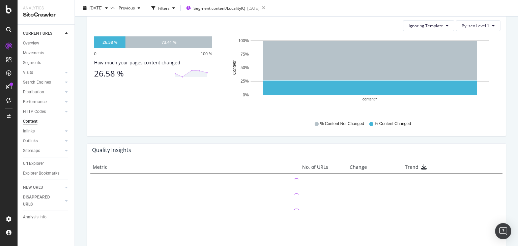
scroll to position [378, 0]
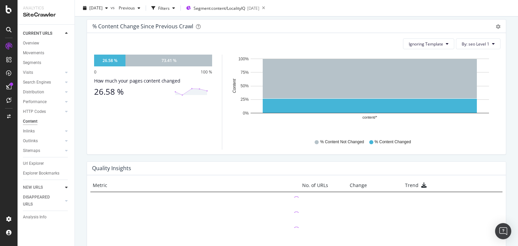
click at [68, 188] on div at bounding box center [66, 187] width 7 height 7
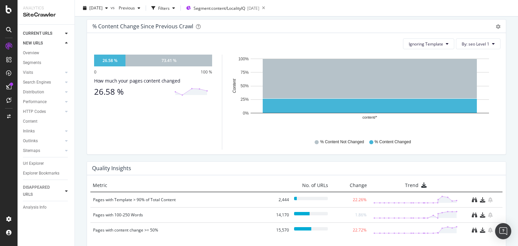
click at [65, 193] on icon at bounding box center [66, 191] width 3 height 4
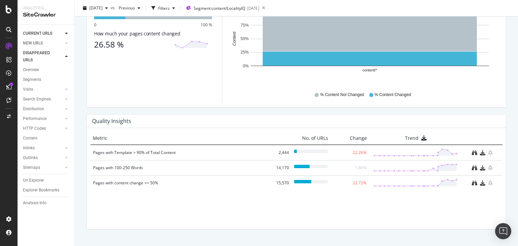
scroll to position [428, 0]
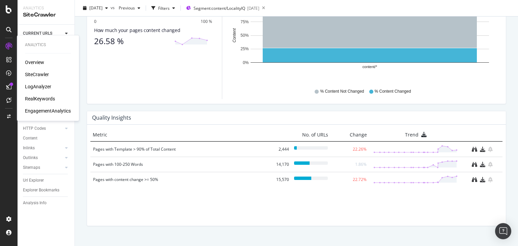
click at [40, 100] on div "RealKeywords" at bounding box center [40, 98] width 30 height 7
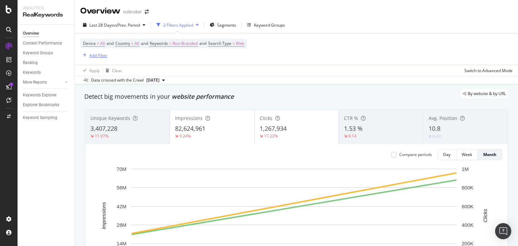
click at [97, 55] on div "Add Filter" at bounding box center [98, 56] width 18 height 6
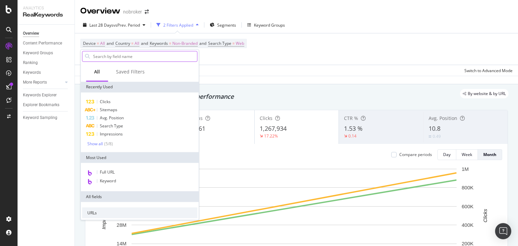
click at [112, 58] on input "text" at bounding box center [144, 56] width 105 height 10
type input "https://www.nobroker.in/forum/how-to-pay-icici-personal-loan-emi/"
type input "url"
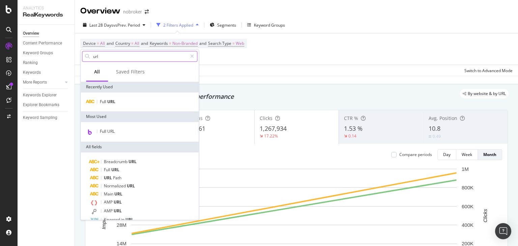
click at [105, 59] on input "url" at bounding box center [139, 56] width 95 height 10
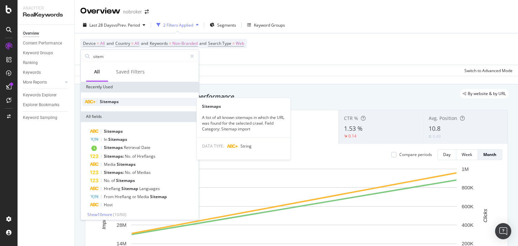
type input "sitem"
click at [126, 104] on div "Sitemaps" at bounding box center [139, 102] width 115 height 8
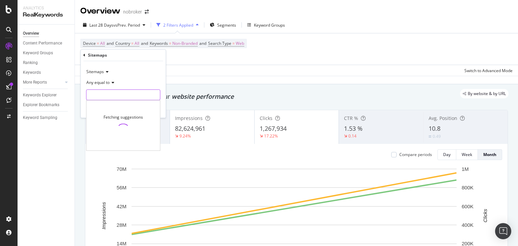
click at [109, 94] on input "text" at bounding box center [123, 95] width 74 height 11
paste input "https://www.nobroker.in/forum/how-to-pay-icici-personal-loan-emi/"
type input "https://www.nobroker.in/forum/how-to-pay-icici-personal-loan-emi/"
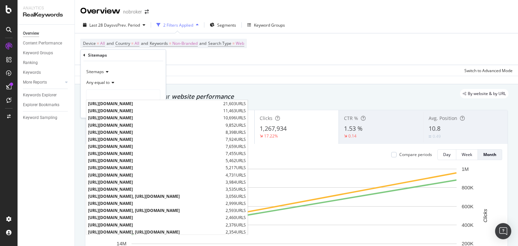
click at [98, 70] on span "Sitemaps" at bounding box center [95, 72] width 18 height 6
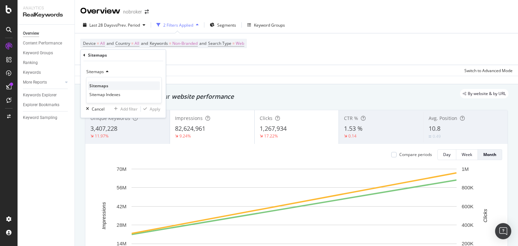
click at [100, 83] on span "Sitemaps" at bounding box center [98, 86] width 19 height 6
click at [88, 57] on div "Sitemaps" at bounding box center [97, 55] width 19 height 6
click at [181, 63] on div "Device = All and Country = All and Keywords = Non-Branded and Search Type = Web…" at bounding box center [296, 48] width 432 height 31
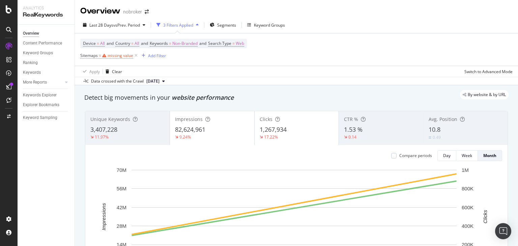
click at [108, 57] on div "missing value" at bounding box center [121, 56] width 26 height 6
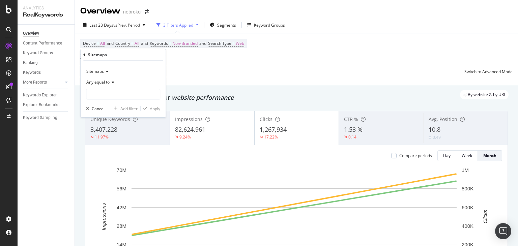
click at [195, 58] on div "Device = All and Country = All and Keywords = Non-Branded and Search Type = Web…" at bounding box center [163, 50] width 167 height 22
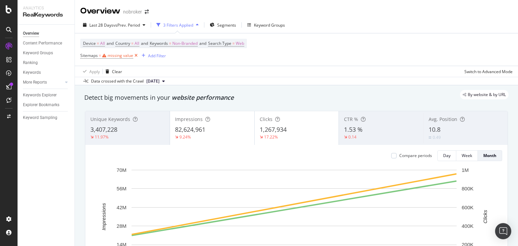
click at [136, 55] on icon at bounding box center [136, 55] width 6 height 7
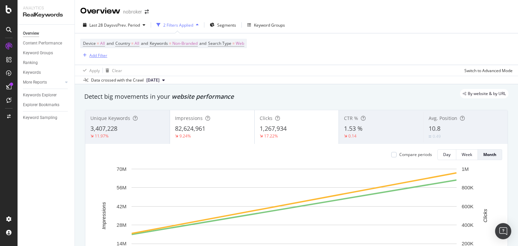
click at [97, 54] on div "Add Filter" at bounding box center [98, 56] width 18 height 6
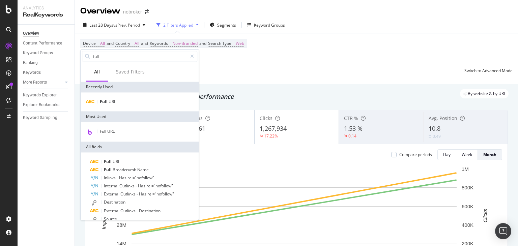
type input "full"
click at [104, 95] on div "Full URL" at bounding box center [140, 101] width 118 height 19
click at [100, 100] on span "Full" at bounding box center [104, 102] width 9 height 6
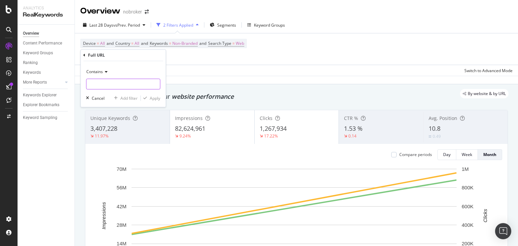
click at [101, 83] on input "text" at bounding box center [123, 84] width 74 height 11
paste input "https://www.nobroker.in/forum/how-to-pay-icici-personal-loan-emi/"
type input "https://www.nobroker.in/forum/how-to-pay-icici-personal-loan-emi/"
click at [103, 70] on icon at bounding box center [105, 72] width 5 height 4
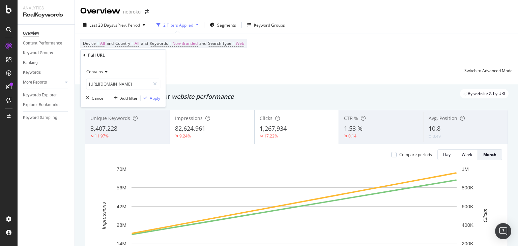
scroll to position [0, 0]
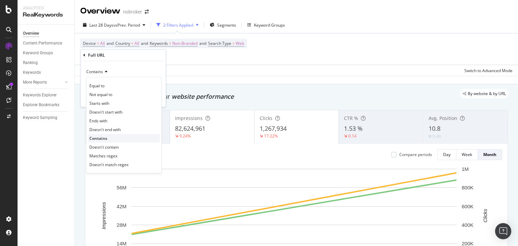
click at [101, 137] on span "Contains" at bounding box center [98, 139] width 18 height 6
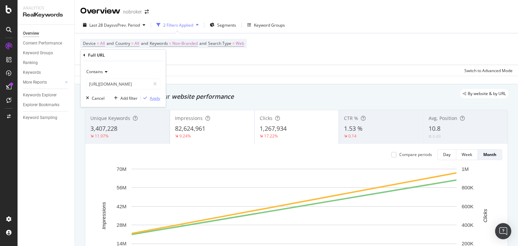
click at [153, 99] on div "Apply" at bounding box center [155, 98] width 10 height 6
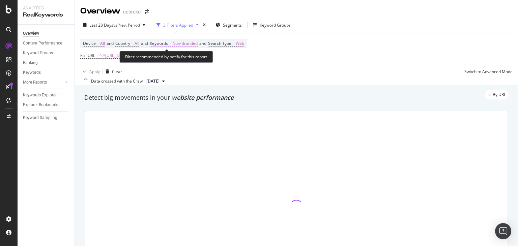
click at [187, 44] on span "Non-Branded" at bounding box center [184, 43] width 25 height 9
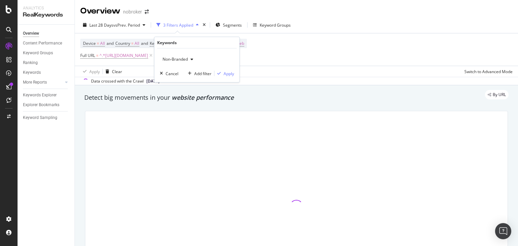
click at [177, 59] on span "Non-Branded" at bounding box center [174, 59] width 28 height 6
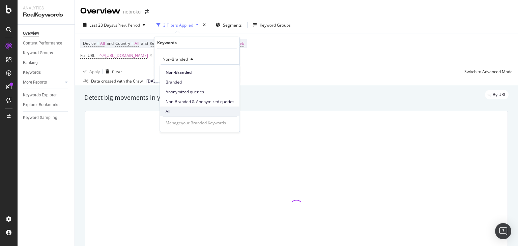
click at [171, 114] on span "All" at bounding box center [200, 112] width 69 height 6
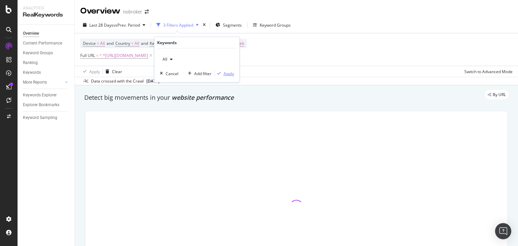
click at [220, 75] on icon "button" at bounding box center [219, 73] width 4 height 4
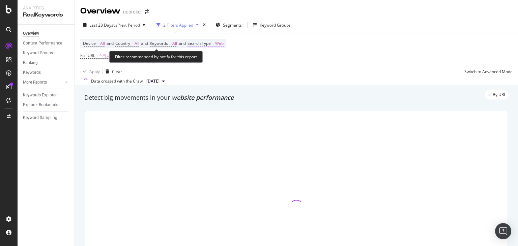
click at [223, 42] on span "Web" at bounding box center [219, 43] width 8 height 9
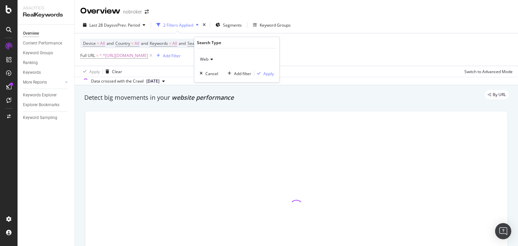
click at [207, 60] on span "Web" at bounding box center [204, 59] width 8 height 6
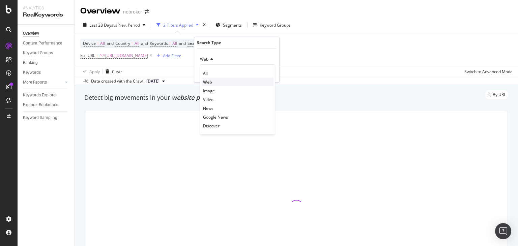
click at [208, 83] on span "Web" at bounding box center [207, 82] width 9 height 6
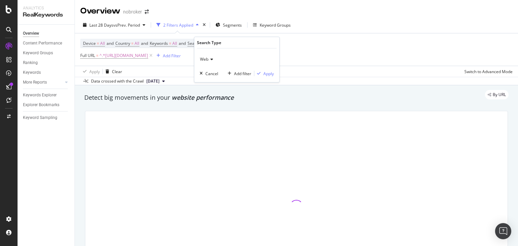
click at [305, 49] on div "Device = All and Country = All and Keywords = All and Search Type = Web Full UR…" at bounding box center [296, 49] width 432 height 32
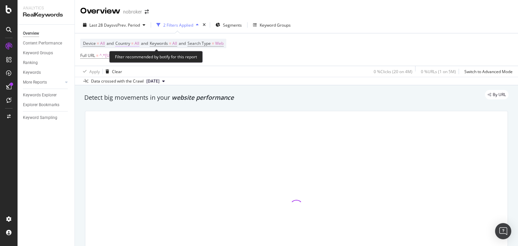
click at [126, 43] on span "Country" at bounding box center [122, 43] width 15 height 6
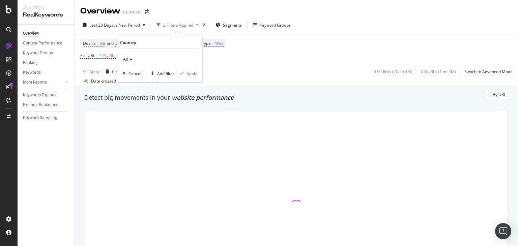
click at [126, 58] on span "All" at bounding box center [125, 59] width 5 height 6
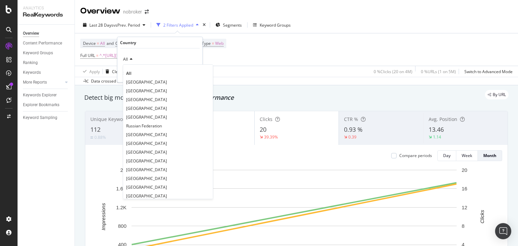
click at [287, 45] on div "Device = All and Country = All and Keywords = All and Search Type = Web Full UR…" at bounding box center [296, 49] width 432 height 32
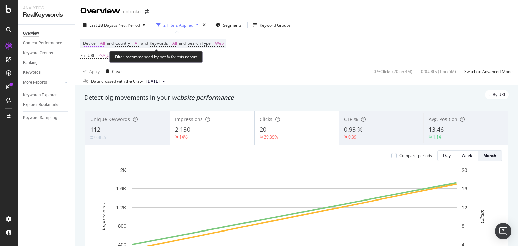
click at [90, 45] on span "Device" at bounding box center [89, 43] width 13 height 6
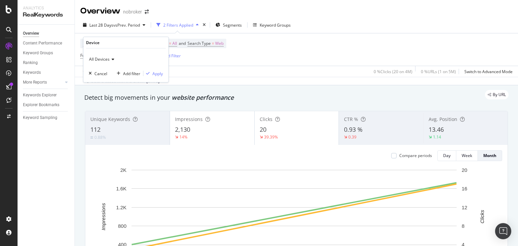
click at [295, 43] on div "Device = All and Country = All and Keywords = All and Search Type = Web Full UR…" at bounding box center [296, 49] width 432 height 32
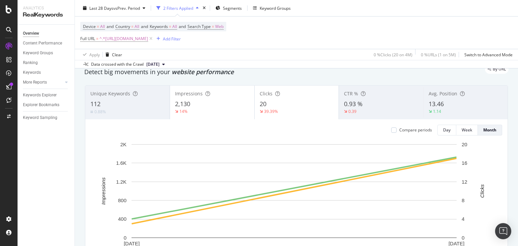
scroll to position [17, 0]
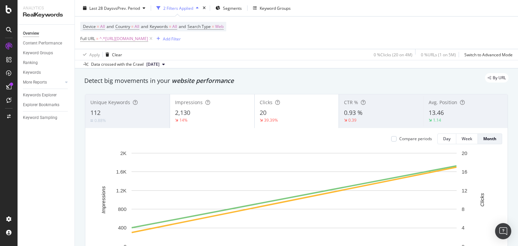
click at [442, 144] on div "Compare periods Day Week Month 1 Aug. 2025 1 Sep. 2025 0 400 800 1.2K 1.6K 2K 0…" at bounding box center [296, 206] width 422 height 157
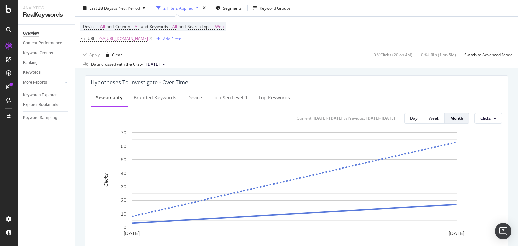
scroll to position [269, 0]
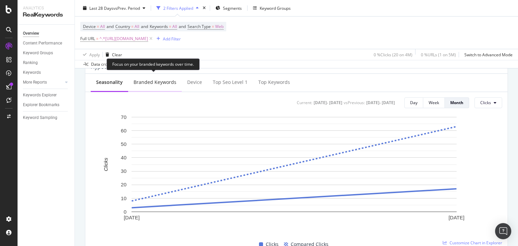
click at [151, 76] on div "Branded Keywords" at bounding box center [155, 83] width 54 height 19
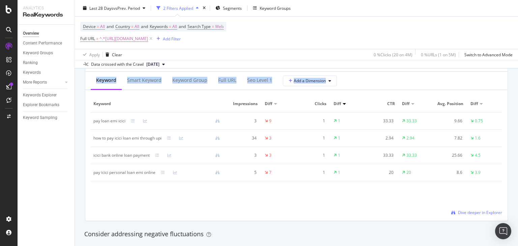
scroll to position [592, 0]
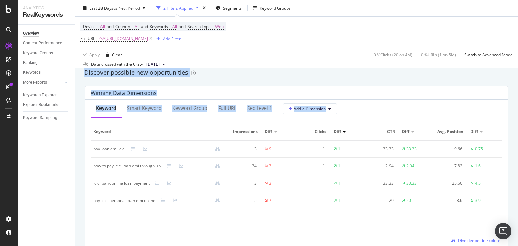
drag, startPoint x: 518, startPoint y: 67, endPoint x: 516, endPoint y: 124, distance: 57.7
click at [516, 124] on div "Overview nobroker Last 28 Days vs Prev. Period 2 Filters Applied Segments Keywo…" at bounding box center [296, 123] width 443 height 246
click at [505, 118] on div "Winning Data Dimensions Keyword Smart Keyword Keyword Group Full URL seo Level …" at bounding box center [296, 168] width 431 height 174
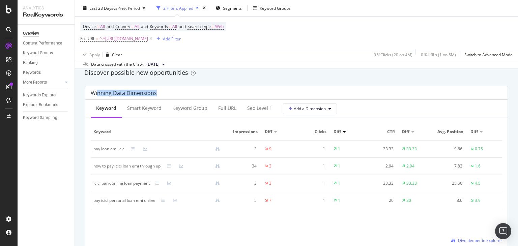
drag, startPoint x: 102, startPoint y: 94, endPoint x: 173, endPoint y: 97, distance: 70.9
click at [173, 97] on div "Winning Data Dimensions" at bounding box center [296, 92] width 422 height 13
click at [132, 149] on icon at bounding box center [133, 149] width 4 height 4
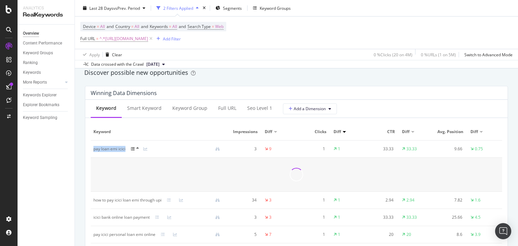
drag, startPoint x: 91, startPoint y: 150, endPoint x: 128, endPoint y: 151, distance: 36.8
click at [128, 151] on td "pay loan emi icici" at bounding box center [159, 149] width 137 height 17
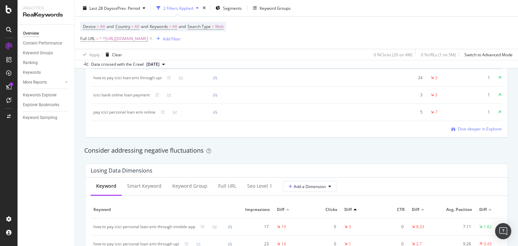
scroll to position [685, 0]
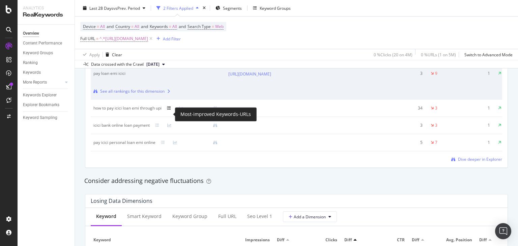
click at [170, 110] on icon at bounding box center [169, 108] width 4 height 4
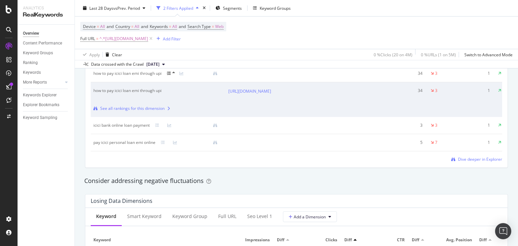
click at [160, 127] on div at bounding box center [161, 125] width 12 height 4
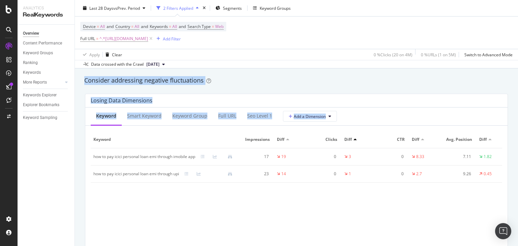
scroll to position [791, 0]
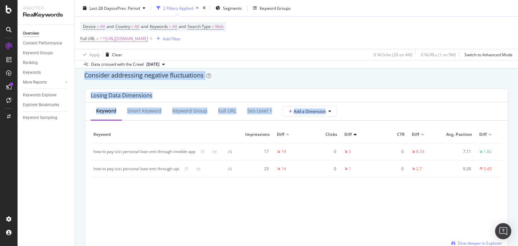
drag, startPoint x: 518, startPoint y: 147, endPoint x: 516, endPoint y: 164, distance: 16.2
click at [516, 164] on div "Overview nobroker Last 28 Days vs Prev. Period 2 Filters Applied Segments Keywo…" at bounding box center [296, 123] width 443 height 246
click at [416, 230] on div "Keyword Impressions Diff Clicks Diff CTR Diff Avg. Position Diff how to pay ici…" at bounding box center [296, 186] width 411 height 120
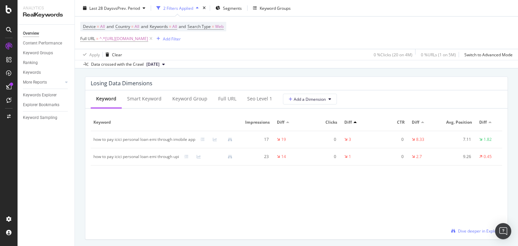
scroll to position [645, 0]
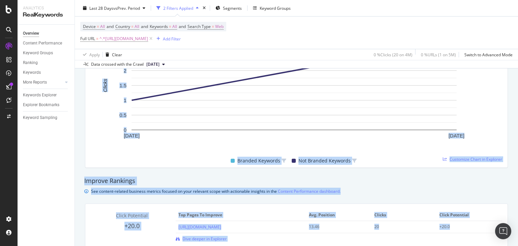
drag, startPoint x: 518, startPoint y: 123, endPoint x: 517, endPoint y: 78, distance: 44.9
click at [517, 78] on div "Overview nobroker Last 28 Days vs Prev. Period 2 Filters Applied Segments Keywo…" at bounding box center [296, 123] width 443 height 246
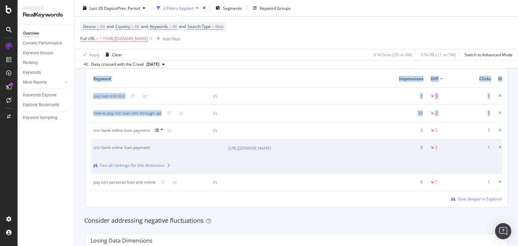
scroll to position [643, 0]
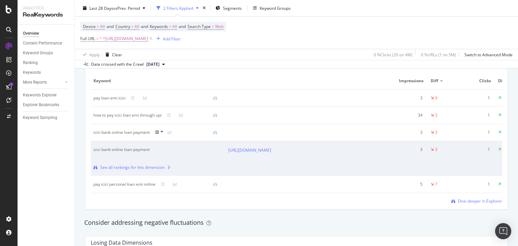
click at [505, 137] on div "Winning Data Dimensions Keyword Smart Keyword Keyword Group Full URL seo Level …" at bounding box center [296, 122] width 431 height 185
click at [463, 204] on span "Dive deeper in Explorer" at bounding box center [480, 201] width 44 height 6
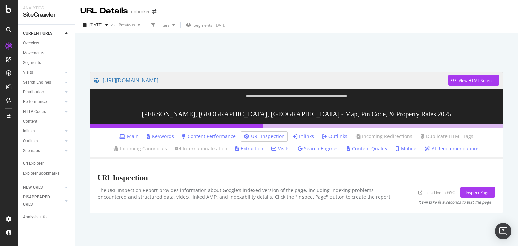
click at [300, 140] on link "Inlinks" at bounding box center [303, 136] width 21 height 7
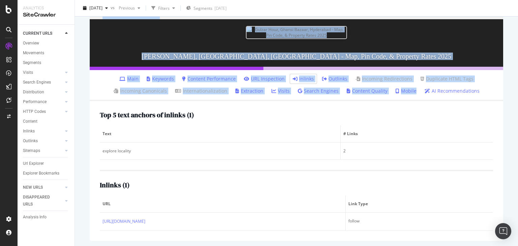
scroll to position [70, 0]
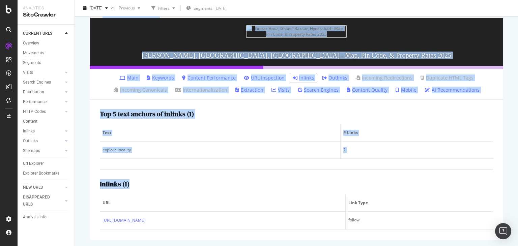
drag, startPoint x: 518, startPoint y: 38, endPoint x: 518, endPoint y: 156, distance: 117.7
click at [518, 156] on div "URL Details nobroker 2025 Sep. 1st vs Previous Filters Segments 2025-09-03 http…" at bounding box center [296, 123] width 443 height 246
click at [272, 177] on div "Inlinks ( 1 ) URL Link Type https://www.nobroker.in/locality-iq/hyderabad-liqct…" at bounding box center [296, 199] width 393 height 61
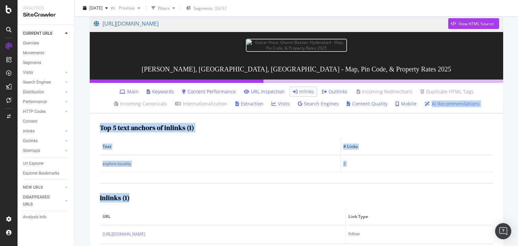
scroll to position [30, 0]
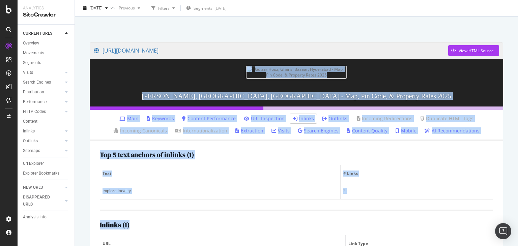
drag, startPoint x: 518, startPoint y: 103, endPoint x: 516, endPoint y: 73, distance: 30.1
click at [516, 73] on div "URL Details nobroker 2025 Sep. 1st vs Previous Filters Segments 2025-09-03 http…" at bounding box center [296, 123] width 443 height 246
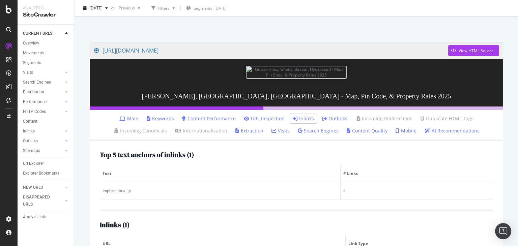
click at [180, 25] on div at bounding box center [296, 21] width 427 height 29
click at [166, 118] on link "Keywords" at bounding box center [160, 118] width 27 height 7
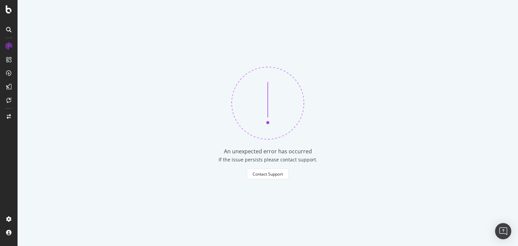
click at [513, 61] on div "An unexpected error has occurred If the issue persists please contact support. …" at bounding box center [268, 123] width 500 height 246
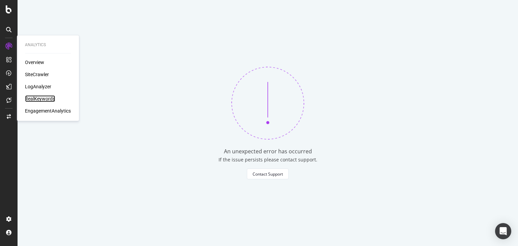
click at [37, 99] on div "RealKeywords" at bounding box center [40, 98] width 30 height 7
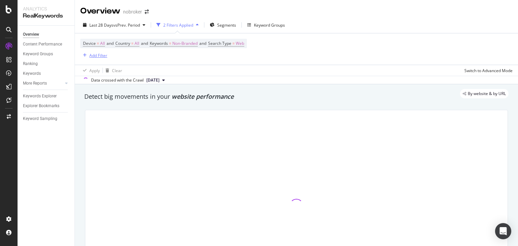
click at [98, 53] on div "Add Filter" at bounding box center [98, 56] width 18 height 6
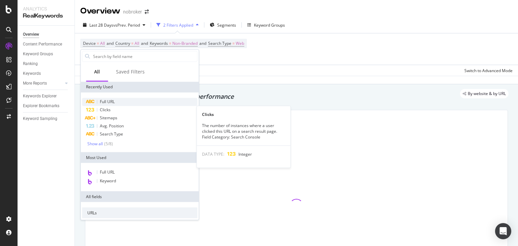
click at [110, 102] on span "Full URL" at bounding box center [107, 102] width 15 height 6
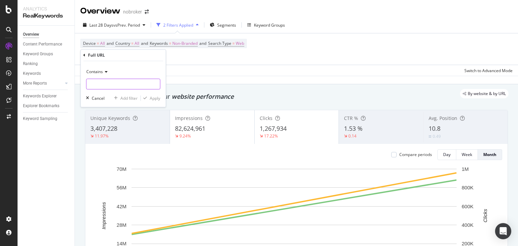
click at [119, 85] on input "text" at bounding box center [123, 84] width 74 height 11
paste input "https://www.nobroker.in/forum/how-to-pay-icici-personal-loan-emi/"
type input "https://www.nobroker.in/forum/how-to-pay-icici-personal-loan-emi/"
click at [152, 96] on div "Apply" at bounding box center [155, 98] width 10 height 6
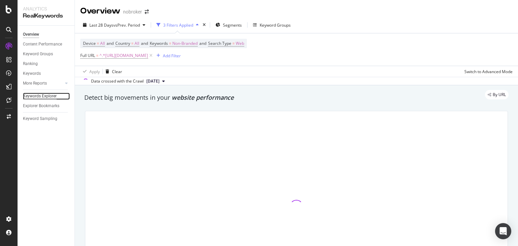
click at [40, 98] on div "Keywords Explorer" at bounding box center [40, 96] width 34 height 7
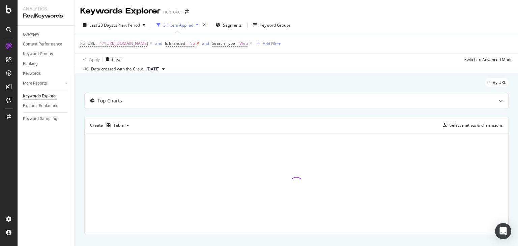
click at [201, 44] on icon at bounding box center [198, 43] width 6 height 7
click at [207, 45] on icon at bounding box center [204, 43] width 6 height 7
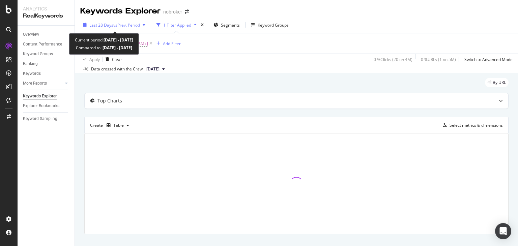
click at [124, 25] on span "vs Prev. Period" at bounding box center [126, 25] width 27 height 6
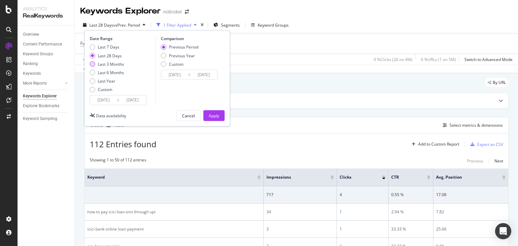
click at [107, 64] on div "Last 3 Months" at bounding box center [111, 64] width 26 height 6
type input "[DATE]"
click at [113, 75] on div "Last 6 Months" at bounding box center [111, 73] width 26 height 6
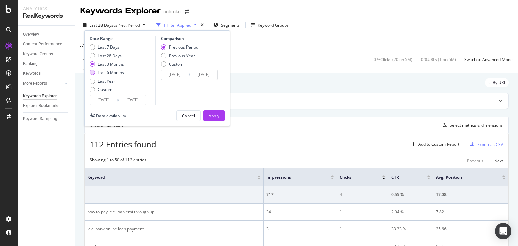
type input "[DATE]"
type input "2024/09/19"
type input "2025/03/21"
click at [173, 59] on div "Previous Period Previous Year Custom" at bounding box center [179, 56] width 37 height 25
click at [171, 56] on div "Previous Year" at bounding box center [182, 56] width 26 height 6
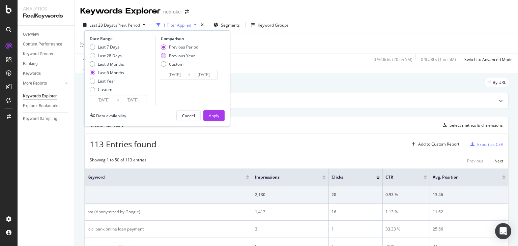
type input "2024/03/23"
type input "2024/09/22"
click at [173, 65] on div "Custom" at bounding box center [176, 64] width 15 height 6
click at [196, 99] on div "Comparison Previous Period Previous Year Custom 2024/03/23 Navigate forward to …" at bounding box center [187, 70] width 64 height 69
click at [191, 113] on div "Cancel" at bounding box center [188, 116] width 13 height 6
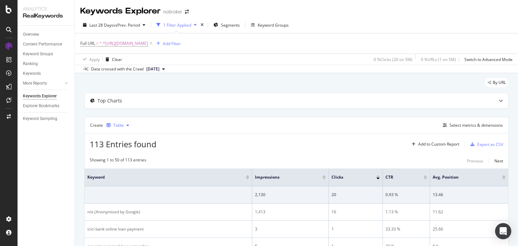
click at [118, 124] on div "Table" at bounding box center [118, 125] width 10 height 4
click at [185, 127] on div "Create Table Select metrics & dimensions" at bounding box center [296, 125] width 424 height 16
click at [461, 123] on div "Select metrics & dimensions" at bounding box center [476, 125] width 53 height 6
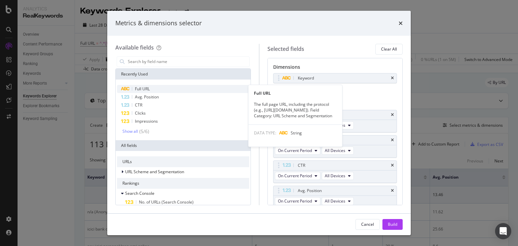
click at [148, 88] on span "Full URL" at bounding box center [142, 89] width 15 height 6
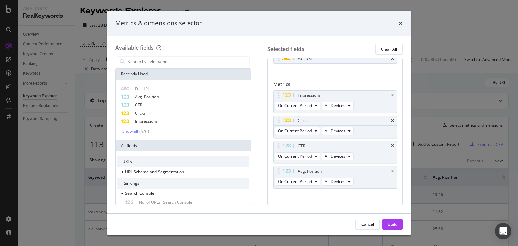
scroll to position [37, 0]
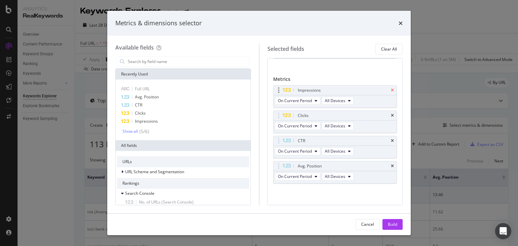
click at [391, 90] on icon "times" at bounding box center [392, 90] width 3 height 4
click at [387, 73] on div "Keyword Full URL You can use this field as a dimension" at bounding box center [335, 54] width 124 height 37
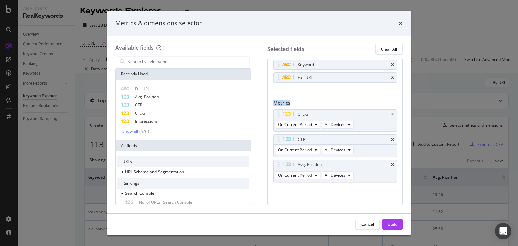
scroll to position [12, 0]
click at [387, 90] on div "Keyword Full URL You can use this field as a dimension" at bounding box center [335, 79] width 124 height 37
click at [391, 115] on icon "times" at bounding box center [392, 115] width 3 height 4
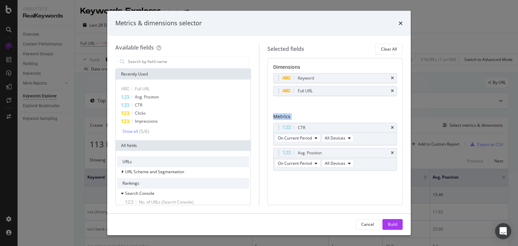
scroll to position [0, 0]
click at [393, 127] on icon "times" at bounding box center [392, 128] width 3 height 4
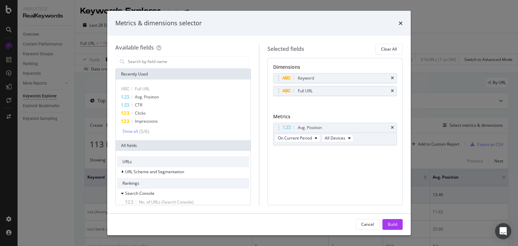
drag, startPoint x: 393, startPoint y: 127, endPoint x: 338, endPoint y: 98, distance: 61.6
click at [338, 98] on div "Keyword Full URL You can use this field as a dimension" at bounding box center [335, 91] width 124 height 37
click at [392, 126] on icon "times" at bounding box center [392, 128] width 3 height 4
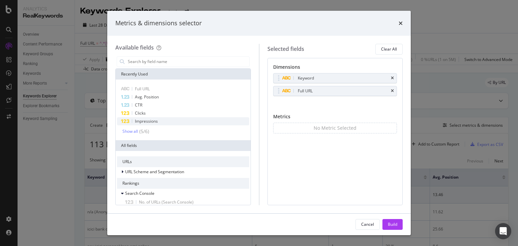
click at [144, 120] on span "Impressions" at bounding box center [146, 121] width 23 height 6
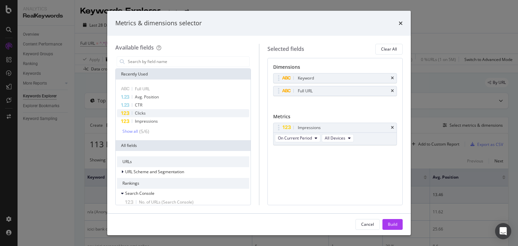
click at [138, 112] on span "Clicks" at bounding box center [140, 113] width 11 height 6
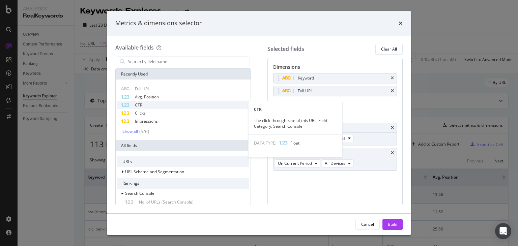
click at [138, 104] on span "CTR" at bounding box center [138, 105] width 7 height 6
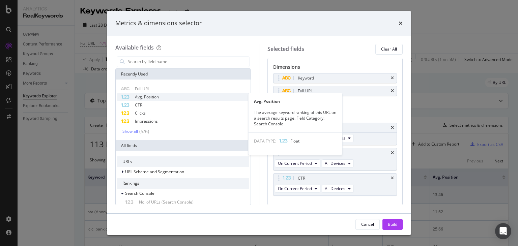
click at [139, 95] on span "Avg. Position" at bounding box center [147, 97] width 24 height 6
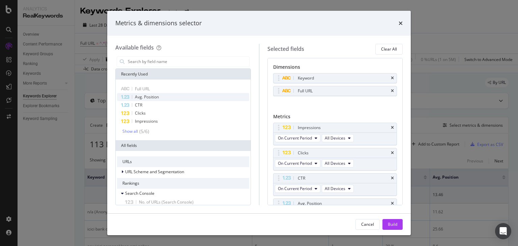
scroll to position [15, 0]
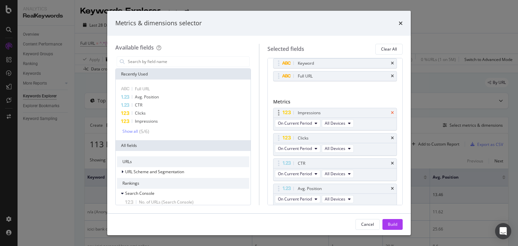
click at [391, 112] on icon "times" at bounding box center [392, 113] width 3 height 4
click at [391, 136] on icon "times" at bounding box center [392, 138] width 3 height 4
click at [388, 112] on div "Dimensions Keyword Full URL You can use this field as a dimension Metrics Impre…" at bounding box center [335, 135] width 124 height 172
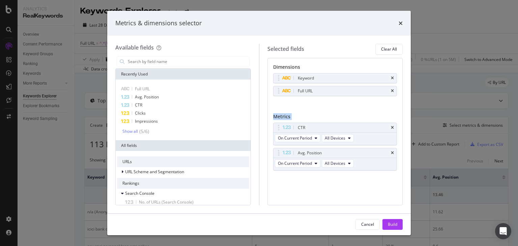
scroll to position [0, 0]
click at [388, 112] on div "Dimensions Keyword Full URL You can use this field as a dimension Metrics CTR O…" at bounding box center [335, 124] width 124 height 121
click at [392, 127] on icon "times" at bounding box center [392, 128] width 3 height 4
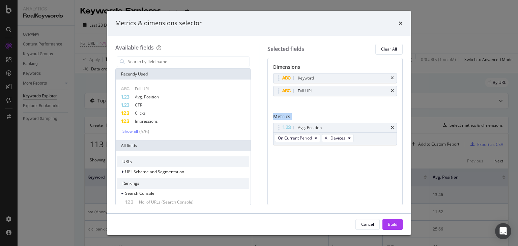
click at [392, 127] on icon "times" at bounding box center [392, 128] width 3 height 4
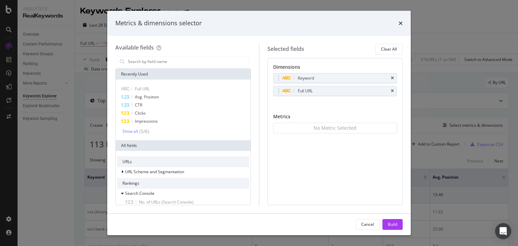
click at [392, 127] on div "No Metric Selected" at bounding box center [335, 128] width 124 height 11
click at [147, 122] on span "Impressions" at bounding box center [146, 121] width 23 height 6
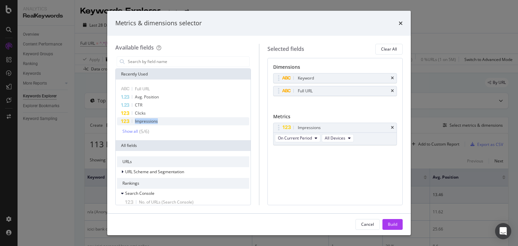
click at [147, 122] on span "Impressions" at bounding box center [146, 121] width 23 height 6
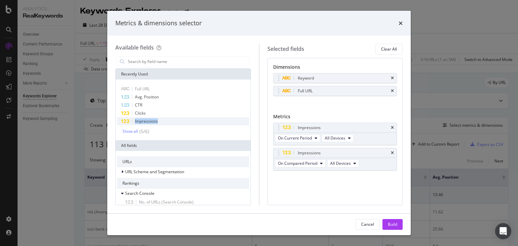
click at [147, 122] on span "Impressions" at bounding box center [146, 121] width 23 height 6
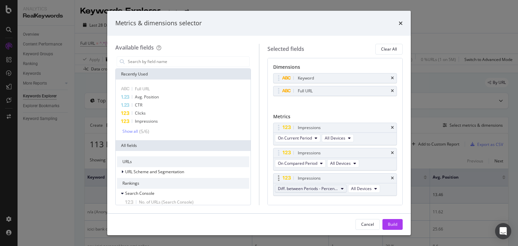
click at [309, 186] on span "Diff. between Periods - Percentage" at bounding box center [308, 189] width 60 height 6
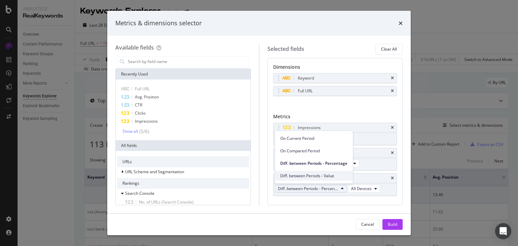
click at [311, 175] on span "Diff. between Periods - Value" at bounding box center [313, 176] width 67 height 6
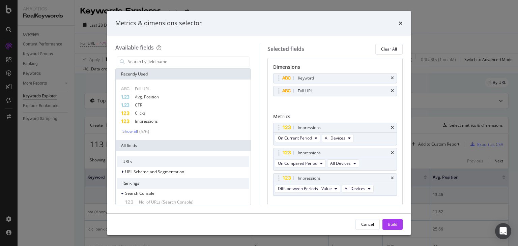
scroll to position [12, 0]
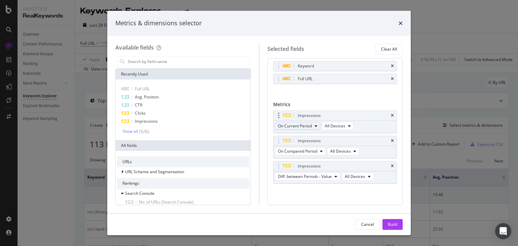
click at [290, 126] on span "On Current Period" at bounding box center [295, 126] width 34 height 6
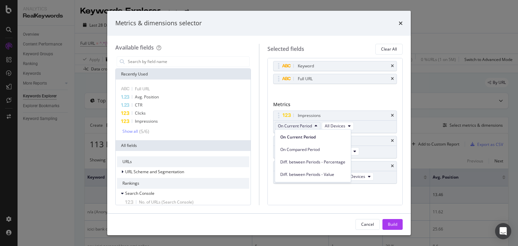
click at [340, 98] on div "Dimensions Keyword Full URL You can use this field as a dimension Metrics Impre…" at bounding box center [335, 125] width 124 height 147
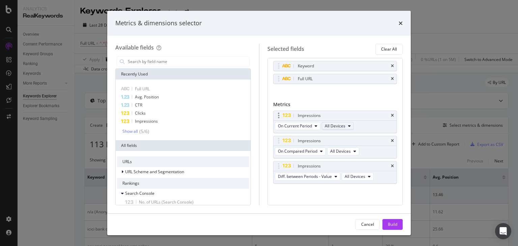
click at [335, 125] on span "All Devices" at bounding box center [335, 126] width 21 height 6
click at [348, 95] on div "Keyword Full URL You can use this field as a dimension" at bounding box center [335, 79] width 124 height 37
click at [391, 115] on icon "times" at bounding box center [392, 116] width 3 height 4
click at [387, 111] on div "Metrics" at bounding box center [335, 105] width 124 height 9
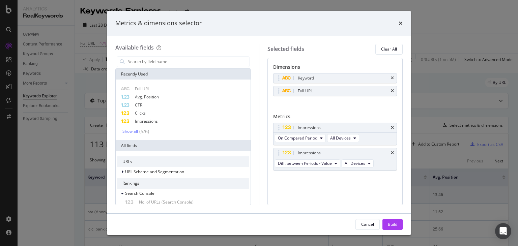
scroll to position [0, 0]
click at [387, 115] on div "Metrics" at bounding box center [335, 117] width 124 height 9
click at [391, 127] on icon "times" at bounding box center [392, 128] width 3 height 4
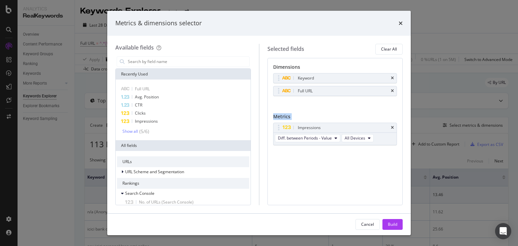
click at [391, 127] on icon "times" at bounding box center [392, 128] width 3 height 4
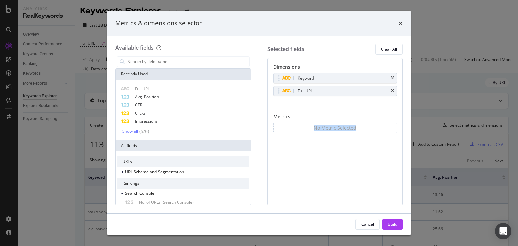
click at [391, 127] on div "No Metric Selected" at bounding box center [335, 128] width 124 height 11
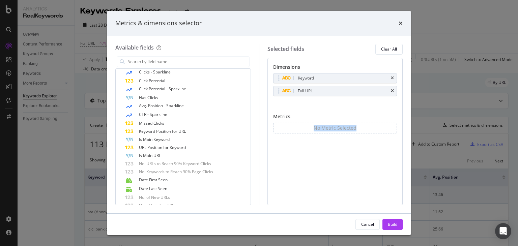
scroll to position [393, 0]
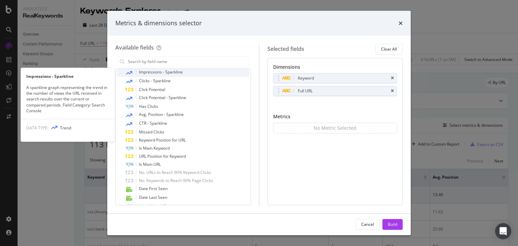
click at [163, 75] on div "Impressions - Sparkline" at bounding box center [187, 72] width 124 height 9
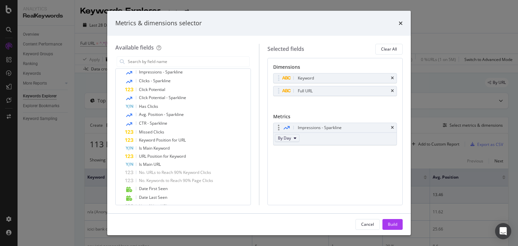
click at [289, 137] on span "By Day" at bounding box center [284, 138] width 13 height 6
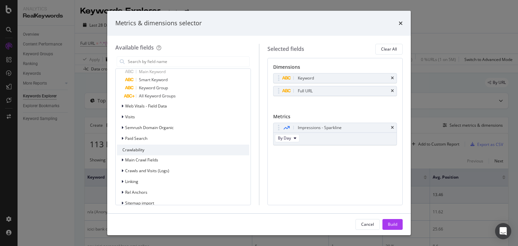
scroll to position [554, 0]
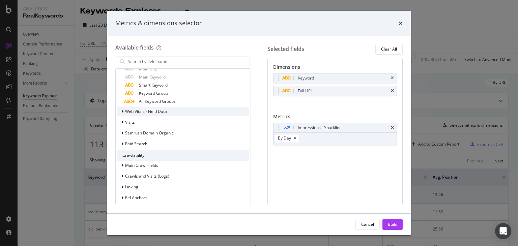
click at [122, 112] on icon "modal" at bounding box center [122, 112] width 2 height 4
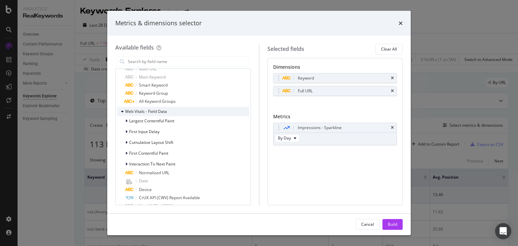
click at [122, 112] on icon "modal" at bounding box center [122, 112] width 3 height 4
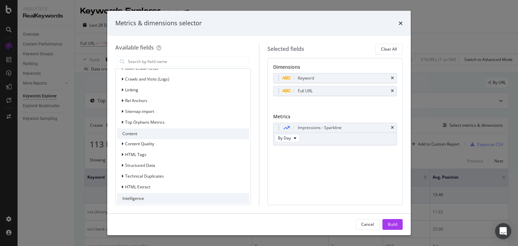
scroll to position [665, 0]
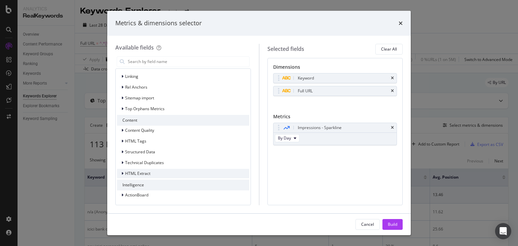
click at [124, 172] on div "modal" at bounding box center [123, 173] width 4 height 7
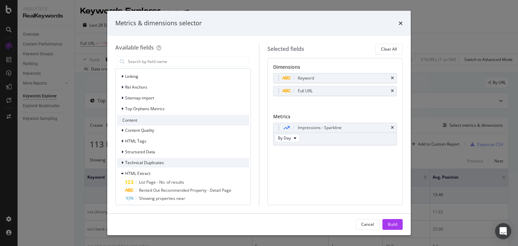
click at [125, 162] on span "Technical Duplicates" at bounding box center [144, 163] width 39 height 6
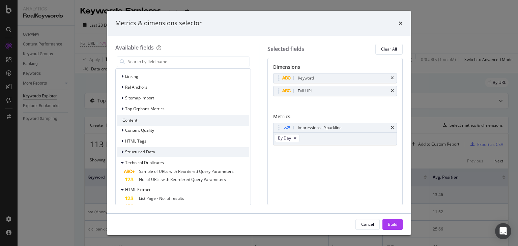
click at [124, 155] on div "Structured Data" at bounding box center [183, 151] width 132 height 9
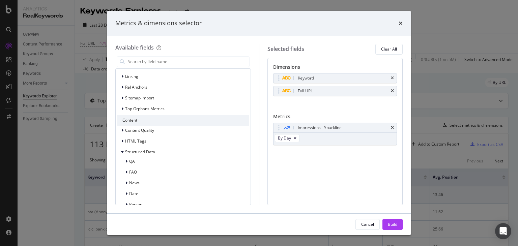
click at [123, 144] on div "HTML Tags" at bounding box center [183, 141] width 132 height 9
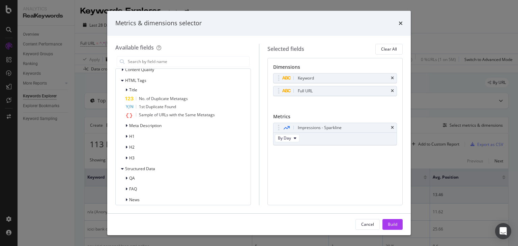
scroll to position [761, 0]
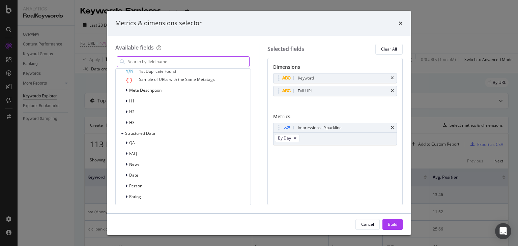
click at [163, 62] on input "modal" at bounding box center [188, 62] width 122 height 10
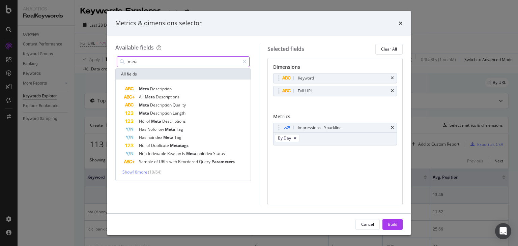
scroll to position [0, 0]
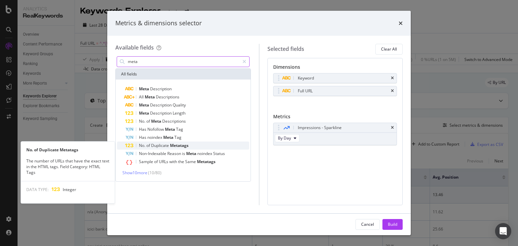
type input "meta"
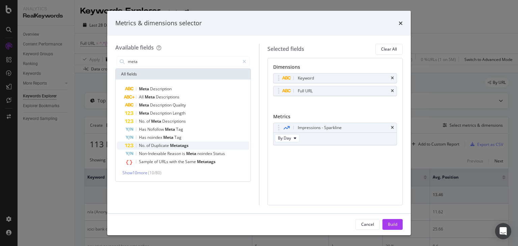
click at [160, 146] on span "Duplicate" at bounding box center [160, 146] width 19 height 6
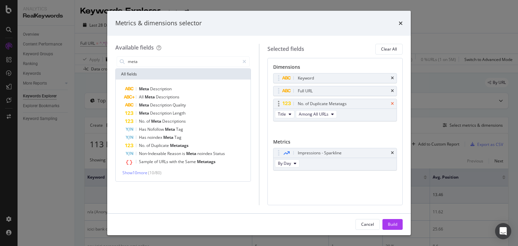
click at [394, 103] on icon "times" at bounding box center [392, 104] width 3 height 4
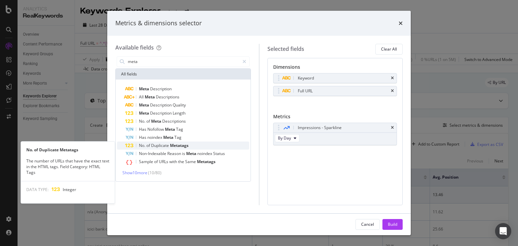
click at [157, 146] on span "Duplicate" at bounding box center [160, 146] width 19 height 6
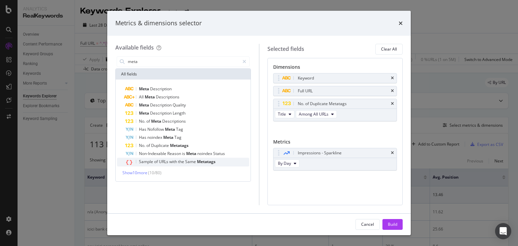
click at [182, 164] on div "Sample of URLs with the Same Metatags" at bounding box center [187, 162] width 124 height 9
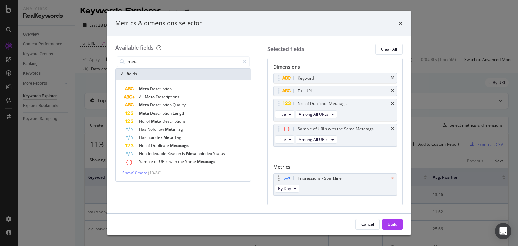
click at [391, 178] on icon "times" at bounding box center [392, 178] width 3 height 4
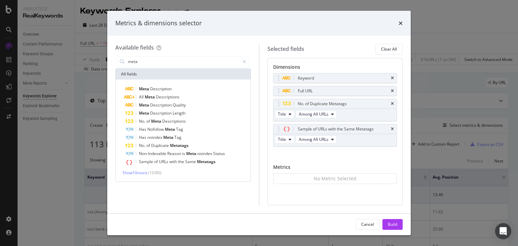
click at [404, 22] on div "Metrics & dimensions selector" at bounding box center [258, 23] width 303 height 25
click at [402, 23] on icon "times" at bounding box center [401, 23] width 4 height 5
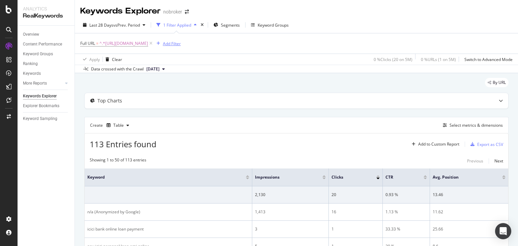
click at [181, 44] on div "Add Filter" at bounding box center [172, 44] width 18 height 6
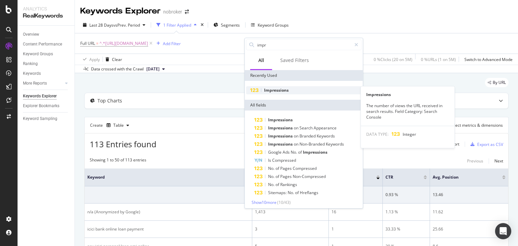
type input "impr"
click at [287, 93] on div "Impressions" at bounding box center [303, 90] width 115 height 8
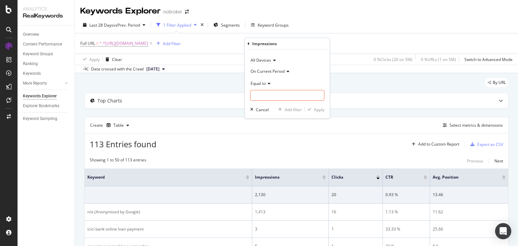
click at [379, 41] on div "Full URL = ^.*https://www.nobroker.in/forum/how-to-pay-icici-personal-loan-emi/…" at bounding box center [296, 43] width 432 height 20
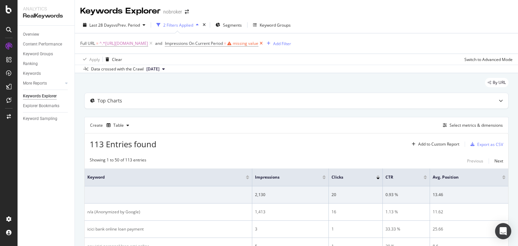
click at [264, 46] on icon at bounding box center [261, 43] width 6 height 7
click at [181, 48] on div "Full URL = ^.*https://www.nobroker.in/forum/how-to-pay-icici-personal-loan-emi/…" at bounding box center [130, 43] width 100 height 9
click at [181, 44] on div "Add Filter" at bounding box center [172, 44] width 18 height 6
click at [148, 43] on span "^.*https://www.nobroker.in/forum/how-to-pay-icici-personal-loan-emi/.*$" at bounding box center [123, 43] width 49 height 9
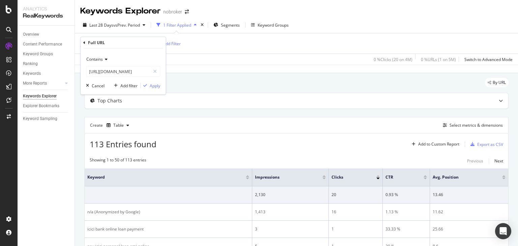
click at [252, 59] on div "Apply Clear 0 % Clicks ( 20 on 4M ) 0 % URLs ( 1 on 5M ) Switch to Advanced Mode" at bounding box center [296, 59] width 443 height 11
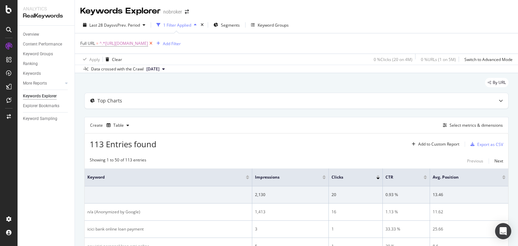
click at [154, 42] on icon at bounding box center [151, 43] width 6 height 7
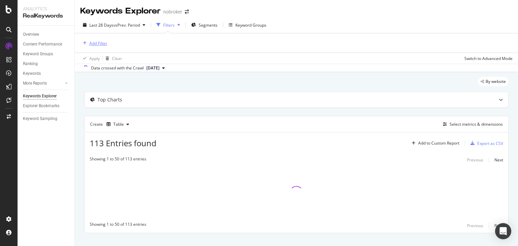
click at [97, 41] on div "Add Filter" at bounding box center [98, 43] width 18 height 6
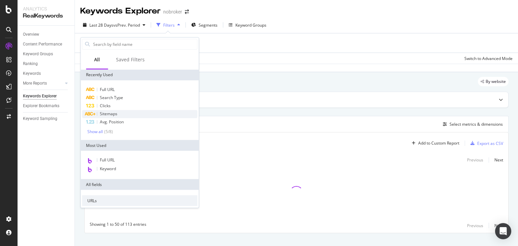
click at [120, 114] on div "Sitemaps" at bounding box center [139, 114] width 115 height 8
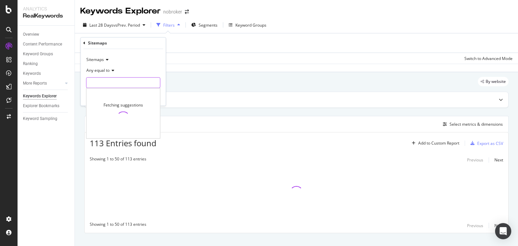
click at [99, 83] on input "text" at bounding box center [123, 83] width 74 height 11
paste input "https://www.nobroker.in/forum/sitemap-index/?id=legal-queries.xml"
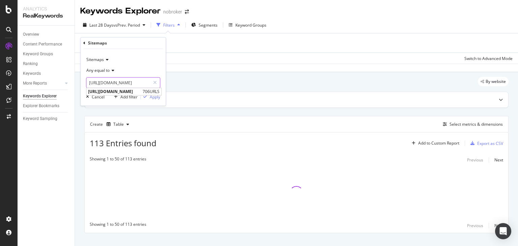
scroll to position [0, 70]
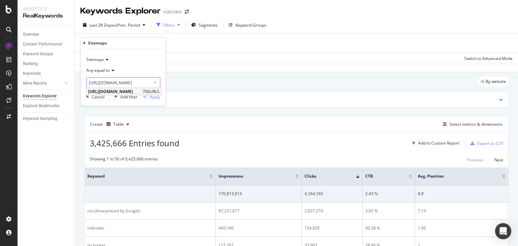
type input "https://www.nobroker.in/forum/sitemap-index/?id=legal-queries.xml"
click at [141, 91] on span "https://www.nobroker.in/forum/sitemap-index/?id=legal-queries.xml" at bounding box center [114, 92] width 53 height 6
click at [153, 96] on div "Apply" at bounding box center [155, 97] width 10 height 6
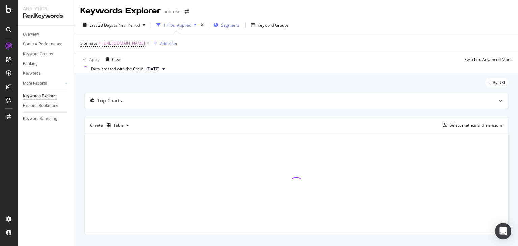
click at [232, 27] on span "Segments" at bounding box center [230, 25] width 19 height 6
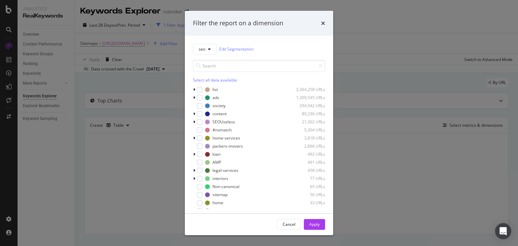
click at [366, 37] on div "Filter the report on a dimension seo Edit Segmentation Select all data availabl…" at bounding box center [259, 123] width 518 height 246
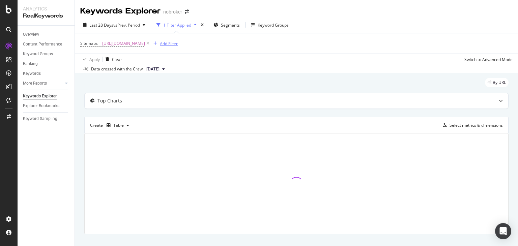
click at [178, 44] on div "Add Filter" at bounding box center [169, 44] width 18 height 6
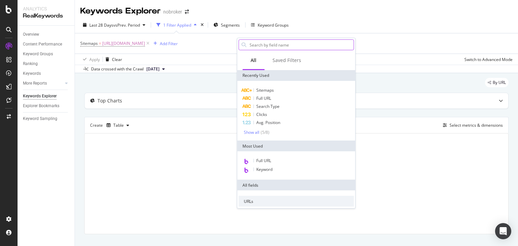
click at [260, 47] on input "text" at bounding box center [301, 45] width 105 height 10
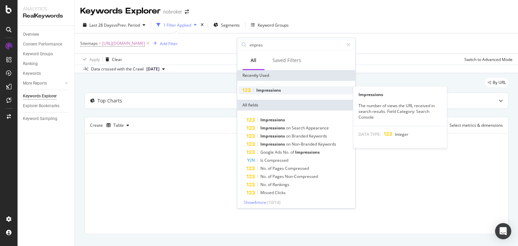
type input "impres"
click at [267, 89] on span "Impressions" at bounding box center [268, 90] width 25 height 6
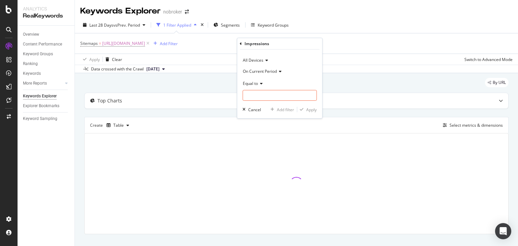
click at [264, 72] on span "On Current Period" at bounding box center [260, 71] width 34 height 6
click at [265, 84] on span "On Current Period" at bounding box center [264, 85] width 37 height 6
click at [256, 84] on span "Equal to" at bounding box center [250, 84] width 15 height 6
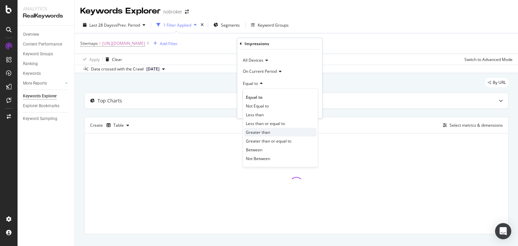
click at [256, 134] on span "Greater than" at bounding box center [258, 132] width 24 height 6
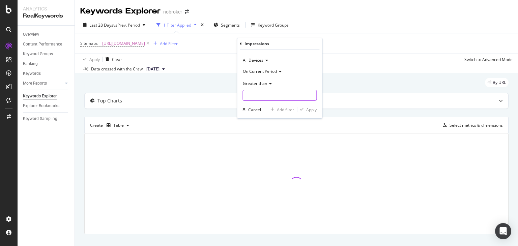
click at [252, 94] on input "number" at bounding box center [279, 95] width 74 height 11
type input "0"
click at [309, 112] on div "Apply" at bounding box center [311, 110] width 10 height 6
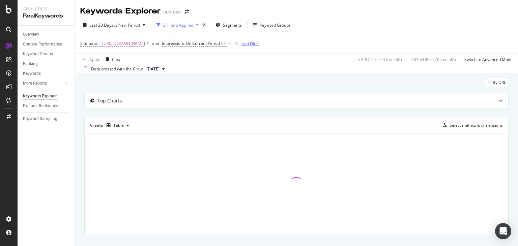
click at [259, 45] on div "Add Filter" at bounding box center [250, 44] width 18 height 6
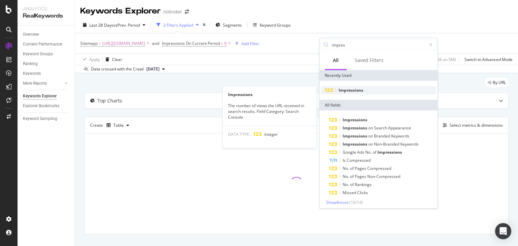
click at [357, 90] on span "Impressions" at bounding box center [351, 90] width 25 height 6
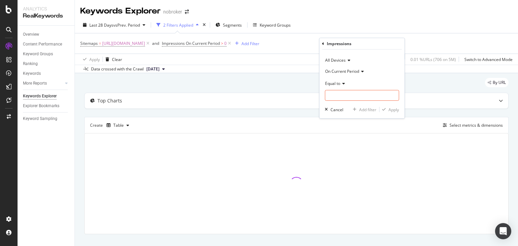
click at [347, 73] on span "On Current Period" at bounding box center [342, 71] width 34 height 6
click at [343, 93] on span "On Compared Period" at bounding box center [347, 94] width 39 height 6
click at [331, 84] on span "Equal to" at bounding box center [332, 84] width 15 height 6
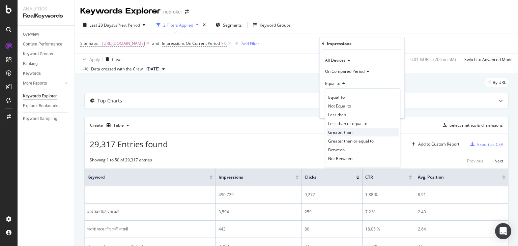
click at [339, 130] on span "Greater than" at bounding box center [340, 132] width 24 height 6
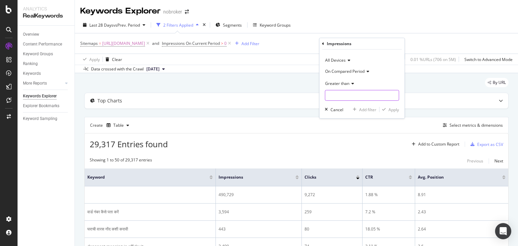
click at [335, 97] on input "number" at bounding box center [362, 95] width 74 height 11
type input "0"
click at [395, 110] on div "Apply" at bounding box center [393, 110] width 10 height 6
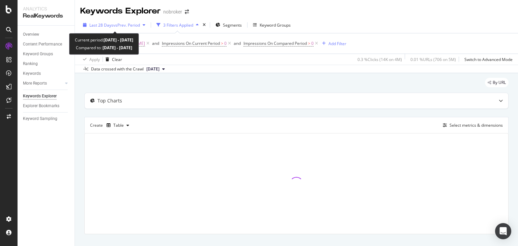
click at [123, 24] on span "vs Prev. Period" at bounding box center [126, 25] width 27 height 6
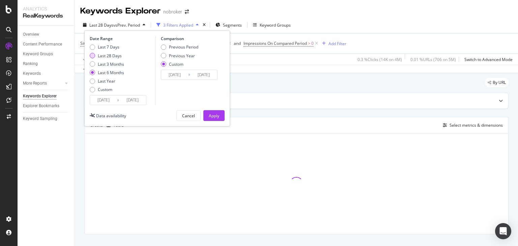
click at [107, 56] on div "Last 28 Days" at bounding box center [110, 56] width 24 height 6
type input "2025/08/25"
click at [171, 47] on div "Previous Period" at bounding box center [183, 47] width 29 height 6
type input "2025/07/28"
type input "2025/08/24"
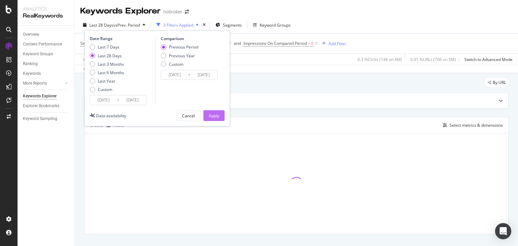
click at [212, 115] on div "Apply" at bounding box center [214, 116] width 10 height 6
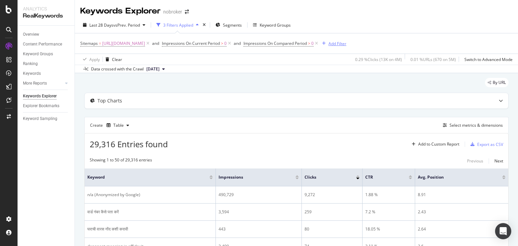
click at [346, 43] on div "Add Filter" at bounding box center [337, 44] width 18 height 6
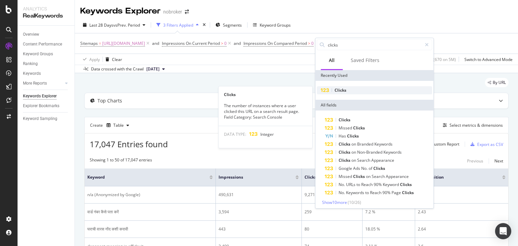
type input "clicks"
click at [338, 92] on span "Clicks" at bounding box center [341, 90] width 12 height 6
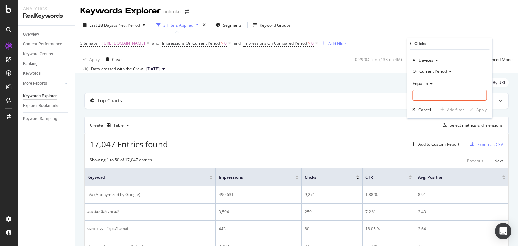
click at [421, 84] on span "Equal to" at bounding box center [420, 84] width 15 height 6
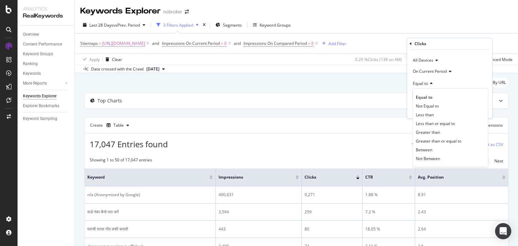
click at [384, 90] on div "By URL" at bounding box center [296, 85] width 424 height 15
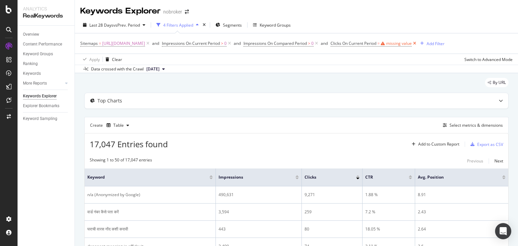
click at [417, 43] on icon at bounding box center [415, 43] width 6 height 7
click at [118, 127] on div "Table" at bounding box center [118, 125] width 10 height 4
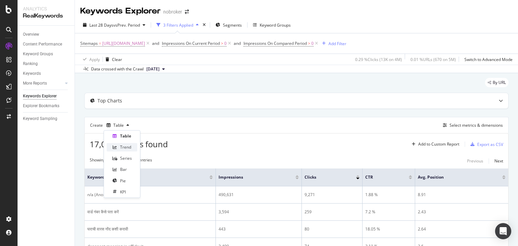
click at [121, 150] on div "Trend" at bounding box center [125, 148] width 11 height 6
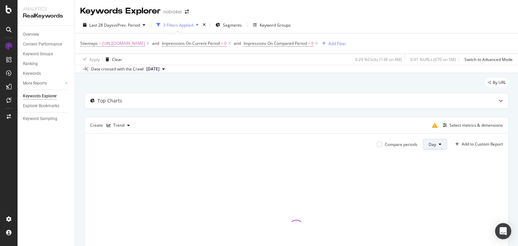
click at [430, 145] on span "Day" at bounding box center [432, 145] width 7 height 6
click at [431, 184] on span "Month" at bounding box center [429, 182] width 12 height 6
click at [458, 127] on div "Select metrics & dimensions" at bounding box center [476, 125] width 53 height 6
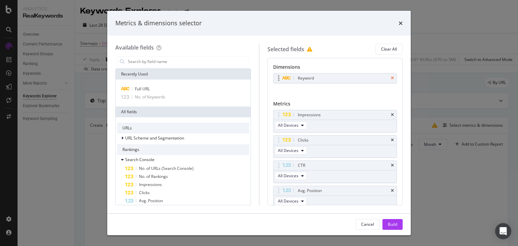
click at [391, 78] on icon "times" at bounding box center [392, 78] width 3 height 4
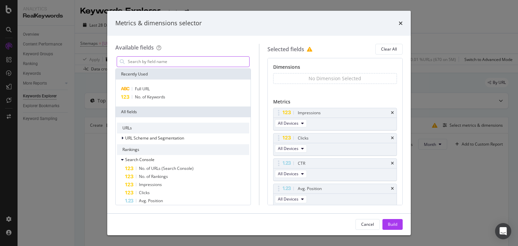
click at [158, 62] on input "modal" at bounding box center [188, 62] width 122 height 10
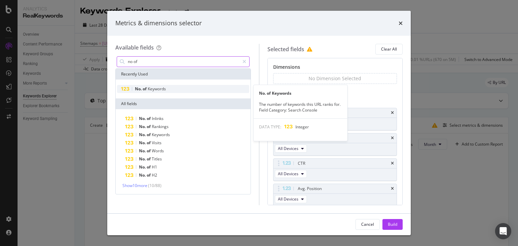
type input "no of"
click at [157, 91] on span "Keywords" at bounding box center [157, 89] width 18 height 6
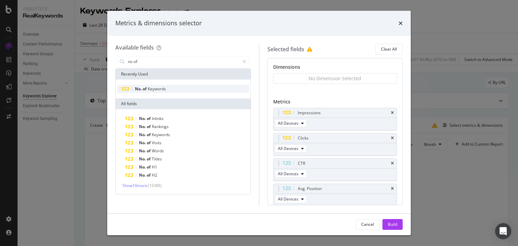
scroll to position [26, 0]
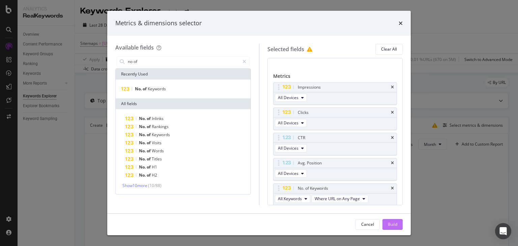
click at [393, 220] on div "Build" at bounding box center [392, 225] width 9 height 10
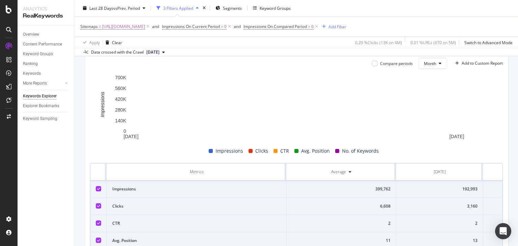
scroll to position [135, 0]
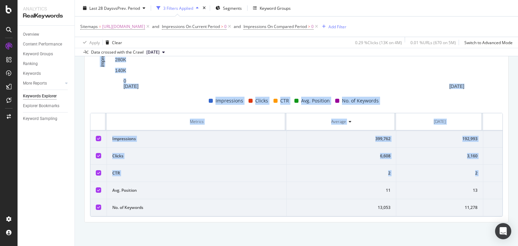
drag, startPoint x: 518, startPoint y: 105, endPoint x: 518, endPoint y: 165, distance: 59.7
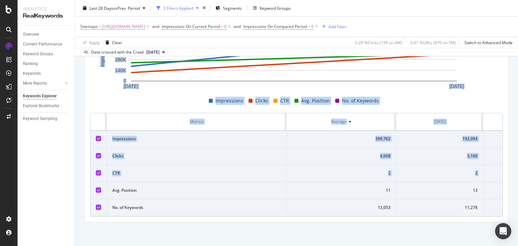
click at [518, 165] on div "Keywords Explorer nobroker Last 28 Days vs Prev. Period 3 Filters Applied Segme…" at bounding box center [296, 123] width 443 height 246
click at [305, 106] on div "1 Aug. 2025 1 Sep. 2025 0 140K 280K 420K 560K 700K Impressions Date Impressions…" at bounding box center [296, 120] width 413 height 193
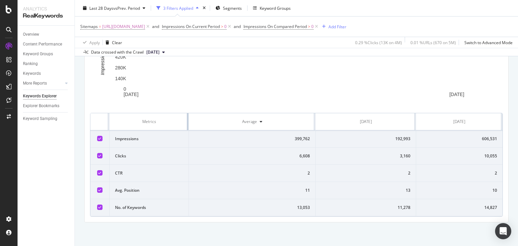
drag, startPoint x: 286, startPoint y: 118, endPoint x: 175, endPoint y: 108, distance: 111.4
click at [175, 108] on div "1 Aug. 2025 1 Sep. 2025 0 140K 280K 420K 560K 700K Impressions Date Impressions…" at bounding box center [296, 124] width 413 height 185
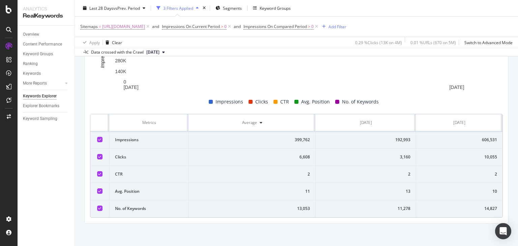
scroll to position [130, 0]
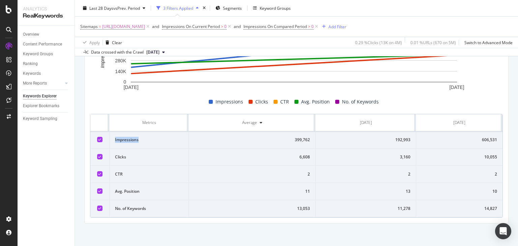
drag, startPoint x: 129, startPoint y: 140, endPoint x: 144, endPoint y: 140, distance: 14.9
click at [144, 140] on td "Impressions" at bounding box center [150, 140] width 80 height 17
drag, startPoint x: 393, startPoint y: 141, endPoint x: 408, endPoint y: 142, distance: 15.5
click at [408, 142] on td "192,993" at bounding box center [366, 140] width 100 height 17
drag, startPoint x: 467, startPoint y: 141, endPoint x: 493, endPoint y: 143, distance: 25.7
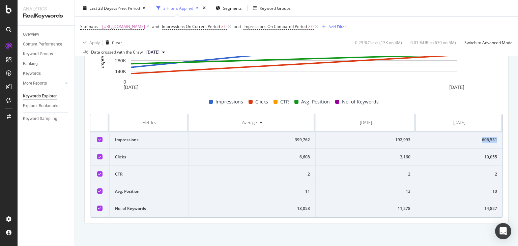
click at [493, 143] on td "606,531" at bounding box center [459, 140] width 86 height 17
click at [409, 139] on td "192,993" at bounding box center [366, 140] width 100 height 17
drag, startPoint x: 397, startPoint y: 162, endPoint x: 409, endPoint y: 161, distance: 12.9
click at [409, 161] on td "3,160" at bounding box center [366, 157] width 100 height 17
click at [470, 161] on td "10,055" at bounding box center [459, 157] width 86 height 17
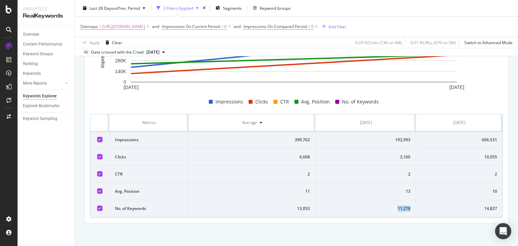
drag, startPoint x: 395, startPoint y: 205, endPoint x: 410, endPoint y: 206, distance: 15.2
click at [410, 206] on td "11,278" at bounding box center [366, 208] width 100 height 17
drag, startPoint x: 464, startPoint y: 207, endPoint x: 478, endPoint y: 210, distance: 14.8
click at [478, 210] on div "14,827" at bounding box center [460, 209] width 76 height 6
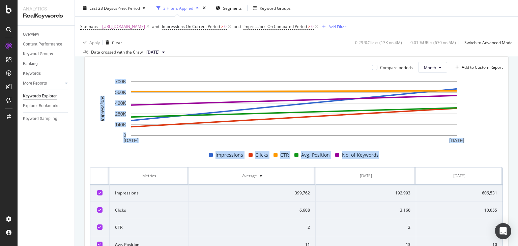
drag, startPoint x: 518, startPoint y: 138, endPoint x: 518, endPoint y: 79, distance: 59.3
click at [518, 79] on div "Keywords Explorer nobroker Last 28 Days vs Prev. Period 3 Filters Applied Segme…" at bounding box center [296, 123] width 443 height 246
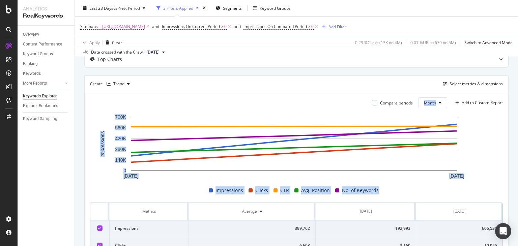
scroll to position [13, 0]
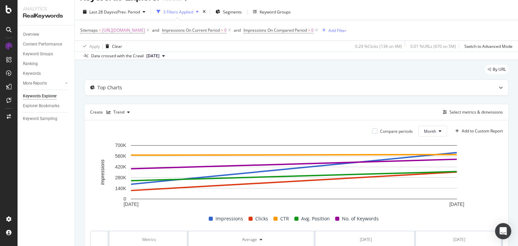
click at [455, 100] on div "Top Charts Create Trend Select metrics & dimensions Compare periods Month Add t…" at bounding box center [296, 210] width 424 height 261
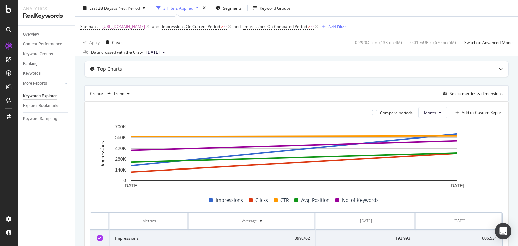
scroll to position [0, 0]
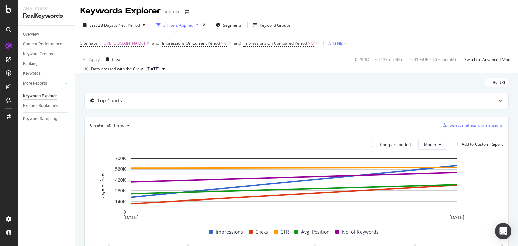
click at [469, 128] on button "Select metrics & dimensions" at bounding box center [471, 125] width 63 height 8
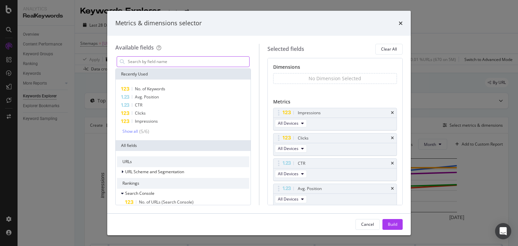
click at [172, 64] on input "modal" at bounding box center [188, 62] width 122 height 10
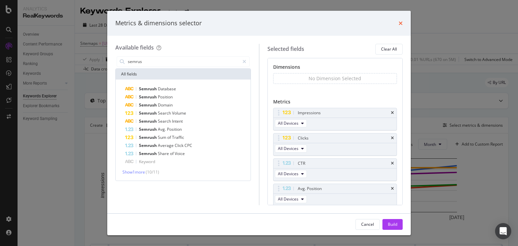
type input "semrus"
click at [401, 23] on icon "times" at bounding box center [401, 23] width 4 height 5
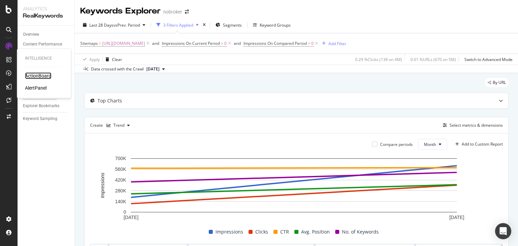
click at [36, 78] on div "ActionBoard" at bounding box center [38, 76] width 26 height 7
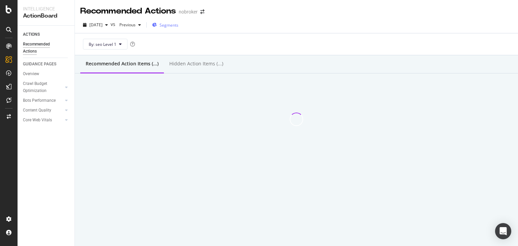
click at [178, 26] on span "Segments" at bounding box center [169, 25] width 19 height 6
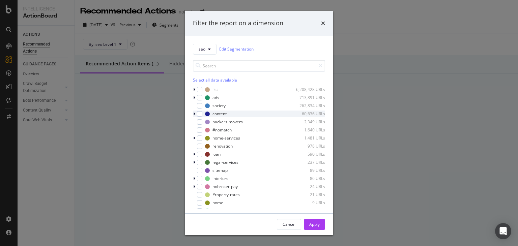
click at [194, 115] on icon "modal" at bounding box center [194, 114] width 2 height 4
click at [194, 114] on icon "modal" at bounding box center [194, 114] width 3 height 4
click at [194, 114] on icon "modal" at bounding box center [194, 114] width 2 height 4
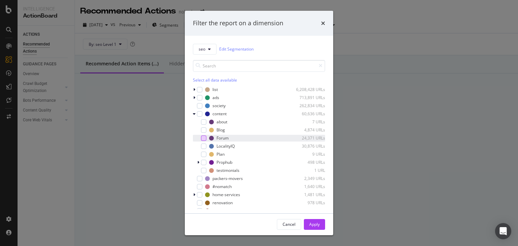
click at [203, 137] on div "modal" at bounding box center [203, 138] width 5 height 5
click at [318, 226] on div "Apply" at bounding box center [314, 225] width 10 height 6
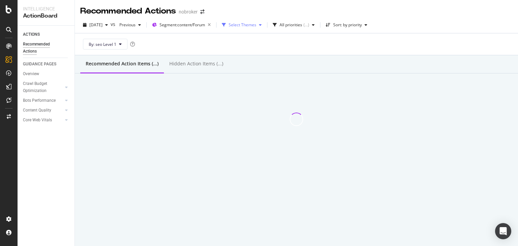
click at [255, 25] on div "Select Themes" at bounding box center [243, 25] width 28 height 4
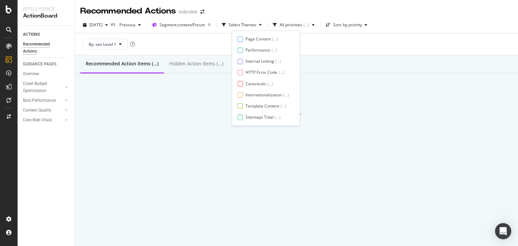
click at [329, 42] on div "By: seo Level 1" at bounding box center [296, 44] width 432 height 22
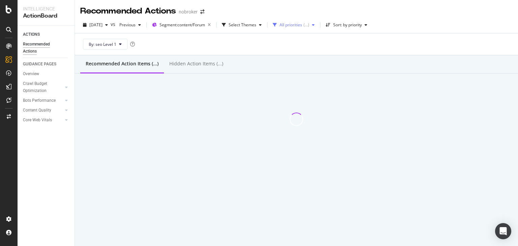
click at [301, 23] on div "All priorities" at bounding box center [291, 25] width 23 height 4
click at [353, 49] on div "By: seo Level 1" at bounding box center [296, 44] width 432 height 22
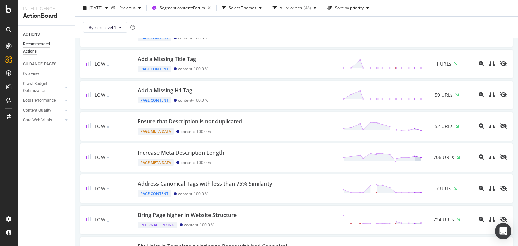
scroll to position [108, 0]
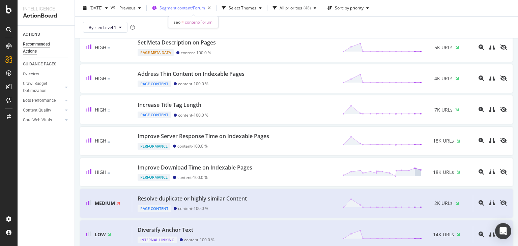
click at [183, 8] on span "Segment: content/Forum" at bounding box center [183, 8] width 46 height 6
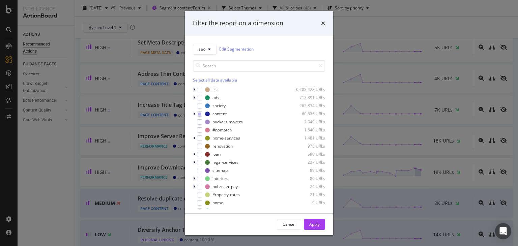
click at [353, 30] on div "Filter the report on a dimension seo Edit Segmentation Select all data availabl…" at bounding box center [259, 123] width 518 height 246
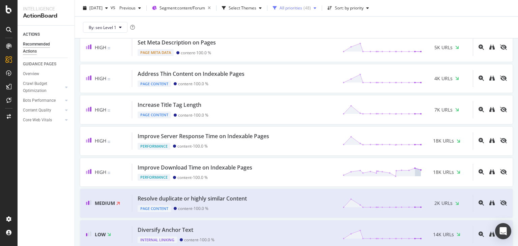
click at [310, 11] on div "All priorities ( 48 )" at bounding box center [294, 8] width 49 height 10
click at [292, 24] on div at bounding box center [290, 22] width 5 height 5
click at [291, 34] on div at bounding box center [290, 33] width 5 height 5
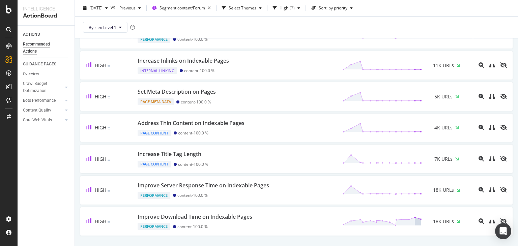
scroll to position [77, 0]
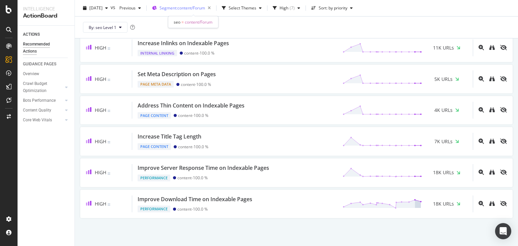
click at [201, 7] on span "Segment: content/Forum" at bounding box center [183, 8] width 46 height 6
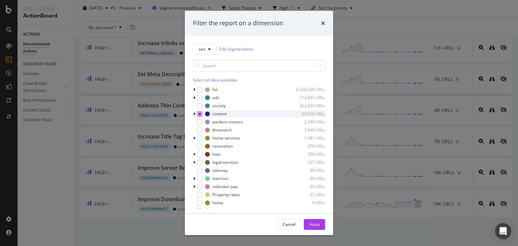
click at [198, 114] on icon "modal" at bounding box center [199, 113] width 3 height 3
click at [196, 114] on div "modal" at bounding box center [195, 114] width 4 height 7
click at [202, 116] on div "content 60,636 URLs" at bounding box center [259, 114] width 132 height 7
click at [193, 115] on icon "modal" at bounding box center [194, 114] width 2 height 4
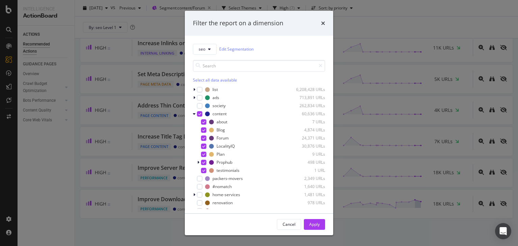
click at [202, 115] on div "modal" at bounding box center [199, 113] width 5 height 5
click at [203, 144] on div "modal" at bounding box center [203, 146] width 5 height 5
click at [315, 223] on div "Apply" at bounding box center [314, 225] width 10 height 6
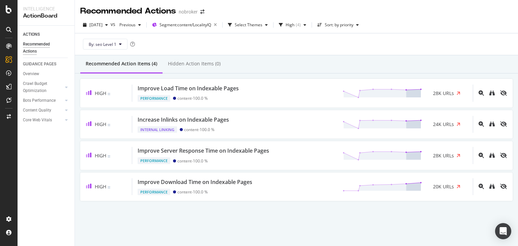
click at [518, 30] on div "2025 Sep. 1st vs Previous Segment: content/LocalityIQ Select Themes High ( 4 ) …" at bounding box center [296, 26] width 443 height 13
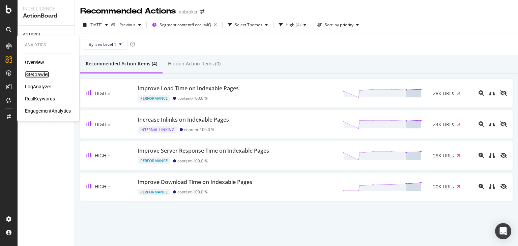
click at [41, 75] on div "SiteCrawler" at bounding box center [37, 74] width 24 height 7
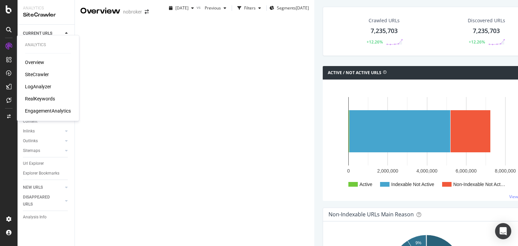
click at [32, 60] on div "Overview" at bounding box center [34, 62] width 19 height 7
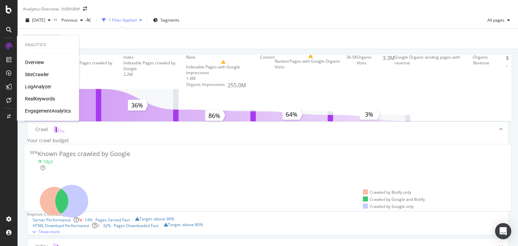
click at [38, 97] on div "RealKeywords" at bounding box center [40, 98] width 30 height 7
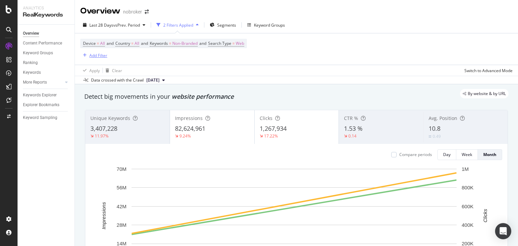
click at [102, 53] on div "Add Filter" at bounding box center [98, 56] width 18 height 6
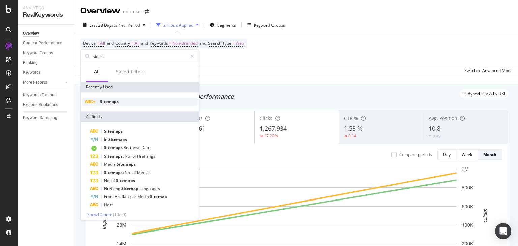
type input "sitem"
click at [106, 104] on span "Sitemaps" at bounding box center [109, 102] width 19 height 6
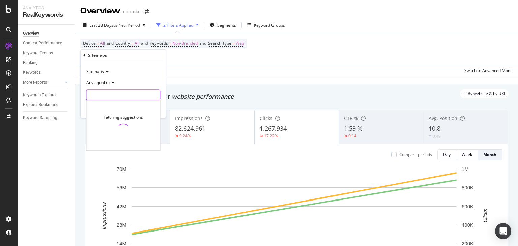
click at [103, 95] on input "text" at bounding box center [123, 95] width 74 height 11
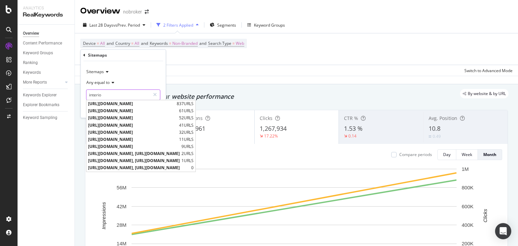
type input "interior"
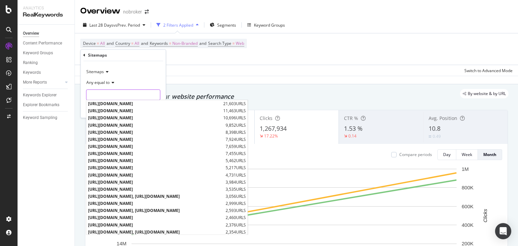
type input "n"
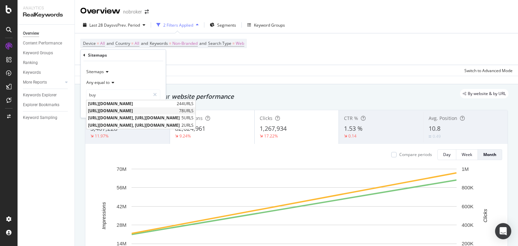
click at [147, 109] on span "https://www.nobroker.in/forum/sitemap-index/?id=buy-sell-queries.xml" at bounding box center [132, 111] width 89 height 6
type input "https://www.nobroker.in/forum/sitemap-index/?id=buy-sell-queries.xml"
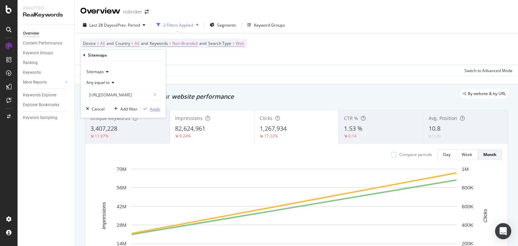
click at [154, 108] on div "Apply" at bounding box center [155, 109] width 10 height 6
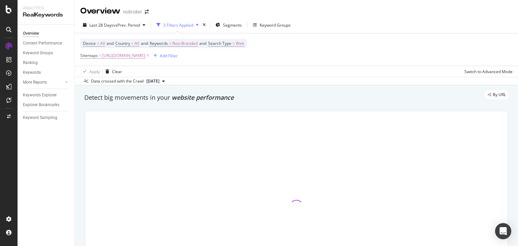
click at [160, 81] on span "[DATE]" at bounding box center [152, 81] width 13 height 6
click at [220, 79] on div "Data crossed with the Crawl 2025 Sep. 1st" at bounding box center [296, 81] width 443 height 8
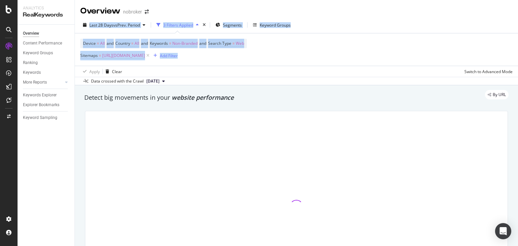
drag, startPoint x: 518, startPoint y: 28, endPoint x: 509, endPoint y: 5, distance: 24.7
click at [509, 5] on div "Overview nobroker Last 28 Days vs Prev. Period 3 Filters Applied Segments Keywo…" at bounding box center [296, 123] width 443 height 246
click at [450, 14] on div "Overview nobroker" at bounding box center [296, 8] width 443 height 17
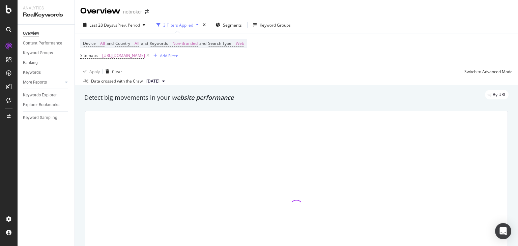
click at [325, 50] on div "Device = All and Country = All and Keywords = Non-Branded and Search Type = Web…" at bounding box center [296, 49] width 432 height 32
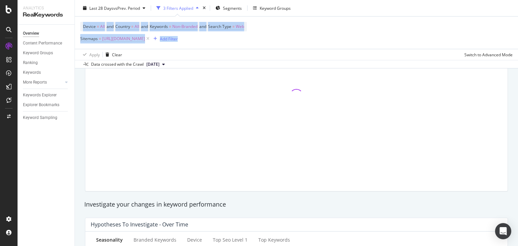
scroll to position [24, 0]
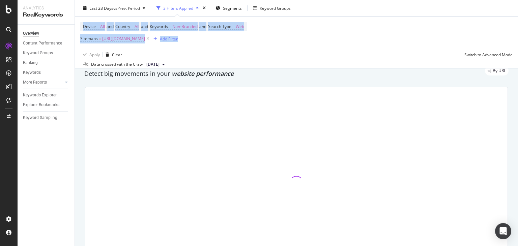
drag, startPoint x: 518, startPoint y: 19, endPoint x: 514, endPoint y: 22, distance: 5.0
click at [514, 22] on div "Overview nobroker Last 28 Days vs Prev. Period 3 Filters Applied Segments Keywo…" at bounding box center [296, 123] width 443 height 246
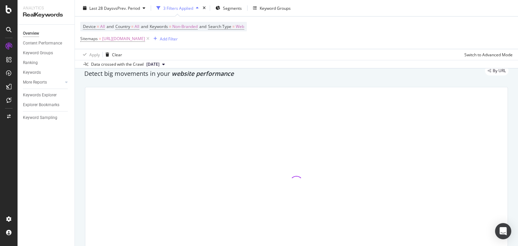
click at [490, 20] on div "Device = All and Country = All and Keywords = Non-Branded and Search Type = Web…" at bounding box center [296, 33] width 432 height 32
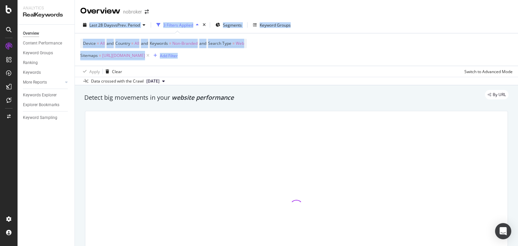
drag, startPoint x: 518, startPoint y: 24, endPoint x: 517, endPoint y: 15, distance: 8.8
click at [517, 15] on div "Overview nobroker Last 28 Days vs Prev. Period 3 Filters Applied Segments Keywo…" at bounding box center [296, 123] width 443 height 246
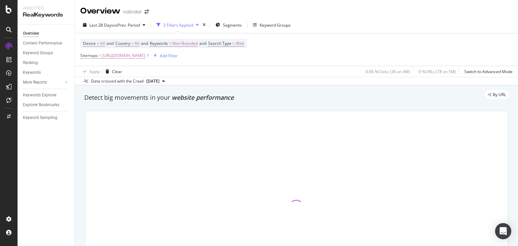
click at [193, 75] on div "Apply Clear 0.06 % Clicks ( 3K on 4M ) 0 % URLs ( 78 on 5M ) Switch to Advanced…" at bounding box center [296, 71] width 443 height 11
click at [173, 12] on div "Overview nobroker" at bounding box center [296, 8] width 443 height 17
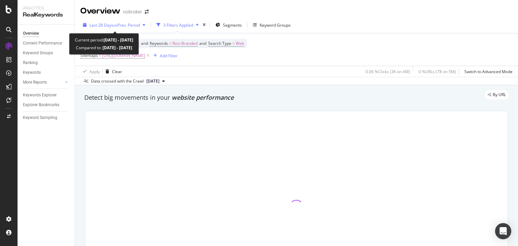
click at [128, 27] on div "Last 28 Days vs Prev. Period" at bounding box center [114, 25] width 51 height 6
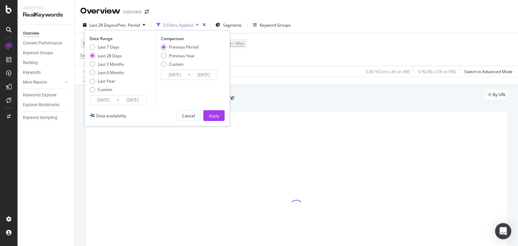
click at [206, 11] on div "Overview nobroker" at bounding box center [296, 8] width 443 height 17
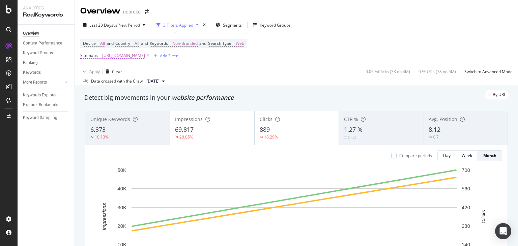
click at [145, 55] on span "https://www.nobroker.in/forum/sitemap-index/?id=buy-sell-queries.xml" at bounding box center [123, 55] width 43 height 9
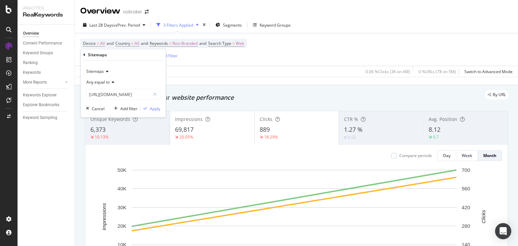
click at [235, 67] on div "Apply Clear 0.06 % Clicks ( 3K on 4M ) 0 % URLs ( 78 on 5M ) Switch to Advanced…" at bounding box center [296, 71] width 443 height 11
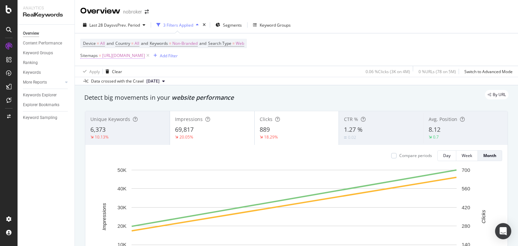
click at [145, 52] on span "https://www.nobroker.in/forum/sitemap-index/?id=buy-sell-queries.xml" at bounding box center [123, 55] width 43 height 9
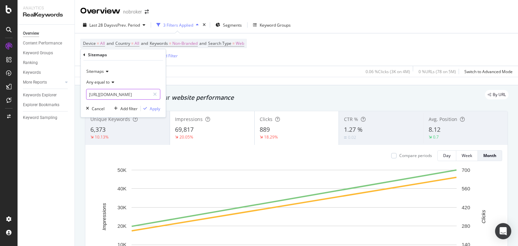
click at [125, 89] on input "https://www.nobroker.in/forum/sitemap-index/?id=buy-sell-queries.xml" at bounding box center [118, 94] width 64 height 11
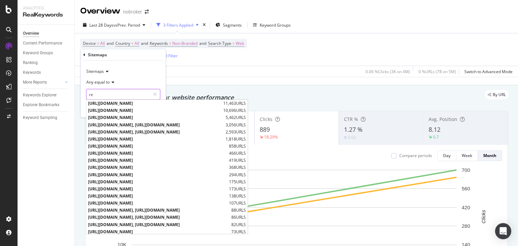
type input "r"
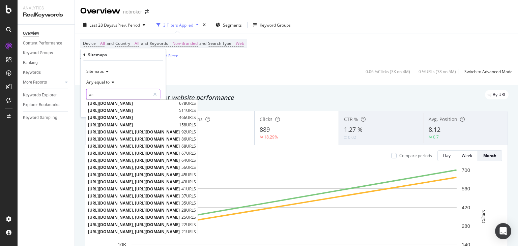
click at [122, 92] on input "ac" at bounding box center [118, 94] width 64 height 11
type input "a"
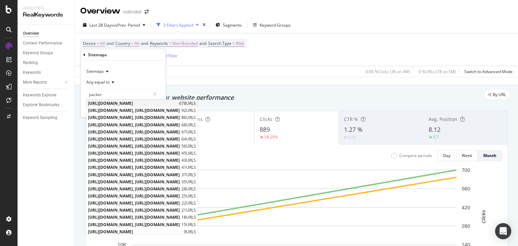
click at [141, 104] on span "[URL][DOMAIN_NAME]" at bounding box center [132, 103] width 89 height 6
type input "[URL][DOMAIN_NAME]"
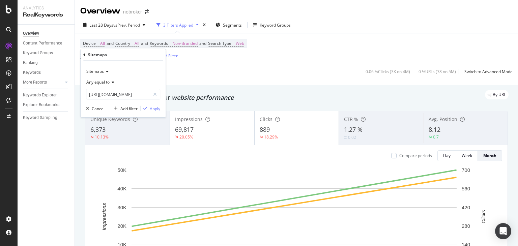
click at [153, 113] on div "Sitemaps Any equal to https://www.nobroker.in/forum/sitemap-index/?id=packers-m…" at bounding box center [123, 89] width 85 height 57
click at [152, 108] on div "Apply" at bounding box center [155, 109] width 10 height 6
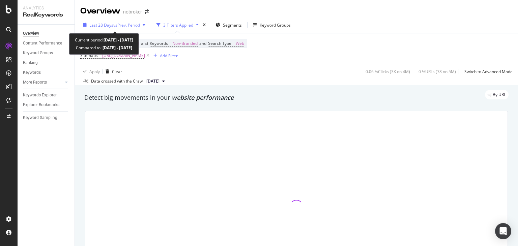
click at [97, 28] on div "Last 28 Days vs Prev. Period" at bounding box center [114, 25] width 68 height 10
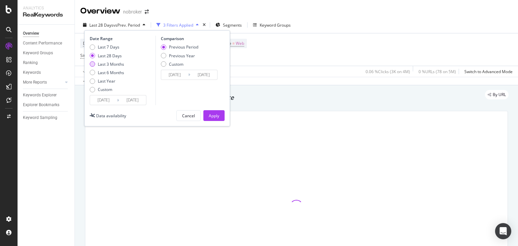
click at [109, 65] on div "Last 3 Months" at bounding box center [111, 64] width 26 height 6
type input "2025/06/22"
type input "2025/03/22"
type input "2025/06/21"
click at [214, 115] on div "Apply" at bounding box center [214, 116] width 10 height 6
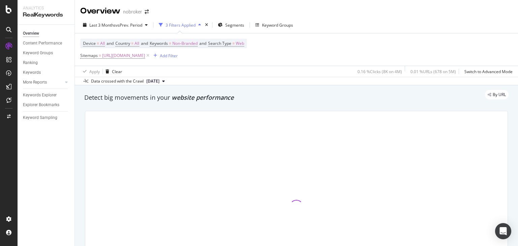
click at [172, 11] on div "Overview nobroker" at bounding box center [296, 8] width 443 height 17
click at [192, 15] on div "Overview nobroker" at bounding box center [296, 8] width 443 height 17
click at [192, 7] on div "Overview nobroker" at bounding box center [296, 8] width 443 height 17
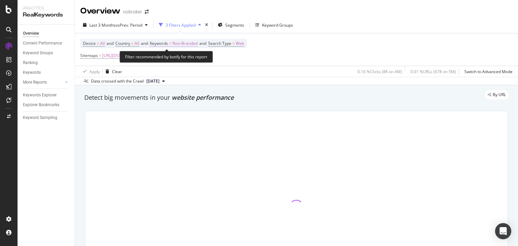
click at [190, 40] on span "Non-Branded" at bounding box center [184, 43] width 25 height 9
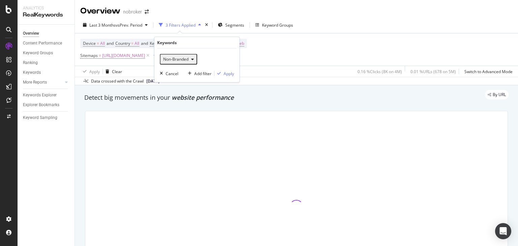
click at [178, 57] on span "Non-Branded" at bounding box center [175, 59] width 28 height 6
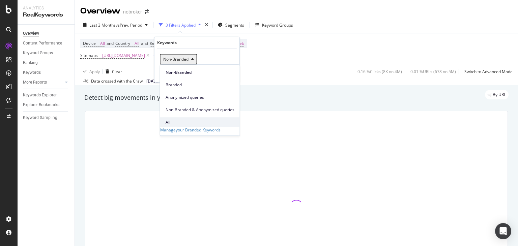
click at [181, 119] on span "All" at bounding box center [200, 122] width 69 height 6
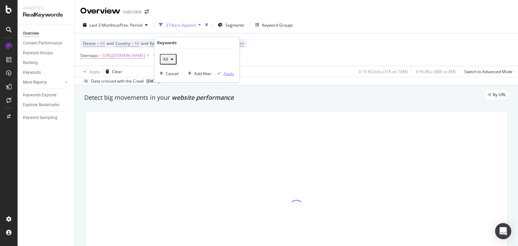
click at [227, 72] on div "Apply" at bounding box center [229, 73] width 10 height 6
click at [160, 80] on span "[DATE]" at bounding box center [152, 81] width 13 height 6
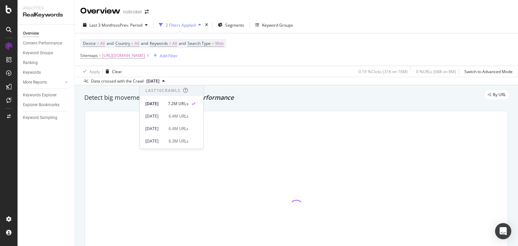
click at [187, 69] on div "Apply Clear 0.19 % Clicks ( 31K on 16M ) 0 % URLs ( 688 on 8M ) Switch to Advan…" at bounding box center [296, 71] width 443 height 11
click at [379, 39] on div "Device = All and Country = All and Keywords = All and Search Type = Web Sitemap…" at bounding box center [296, 49] width 432 height 32
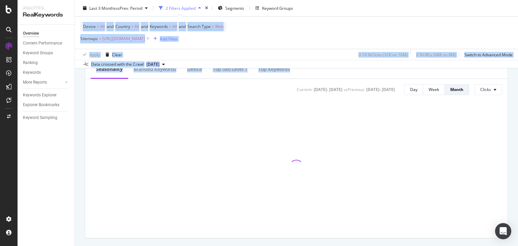
scroll to position [286, 0]
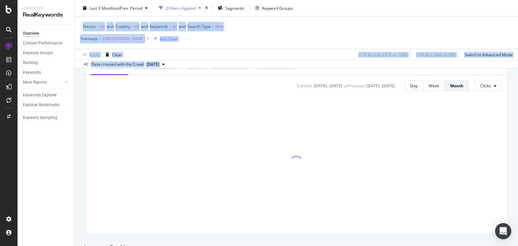
drag, startPoint x: 518, startPoint y: 26, endPoint x: 518, endPoint y: 70, distance: 44.5
click at [518, 70] on div "Overview nobroker Last 3 Months vs Prev. Period 2 Filters Applied Segments Keyw…" at bounding box center [296, 123] width 443 height 246
click at [475, 28] on div "Device = All and Country = All and Keywords = All and Search Type = Web Sitemap…" at bounding box center [296, 33] width 432 height 32
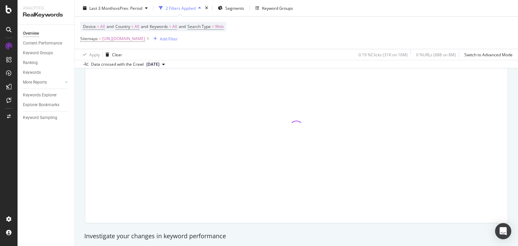
scroll to position [45, 0]
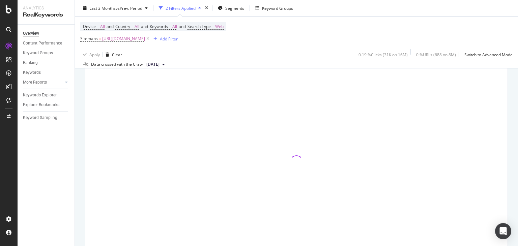
click at [454, 23] on div "Device = All and Country = All and Keywords = All and Search Type = Web Sitemap…" at bounding box center [296, 33] width 432 height 32
click at [518, 24] on div "Overview nobroker Last 3 Months vs Prev. Period 2 Filters Applied Segments Keyw…" at bounding box center [296, 123] width 443 height 246
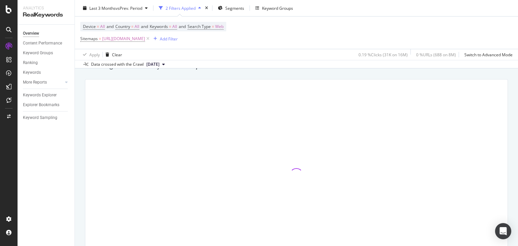
scroll to position [0, 0]
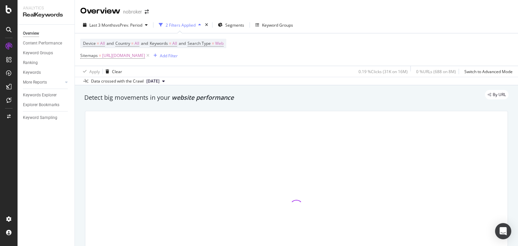
click at [378, 18] on div "Last 3 Months vs Prev. Period 2 Filters Applied Segments Keyword Groups Device …" at bounding box center [296, 51] width 443 height 68
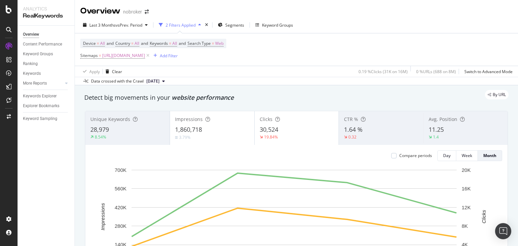
drag, startPoint x: 518, startPoint y: 27, endPoint x: 515, endPoint y: 15, distance: 12.1
click at [515, 15] on div "Overview nobroker Last 3 Months vs Prev. Period 2 Filters Applied Segments Keyw…" at bounding box center [296, 123] width 443 height 246
click at [226, 45] on div "Device = All and Country = All and Keywords = All and Search Type = Web Sitemap…" at bounding box center [153, 50] width 146 height 22
click at [178, 52] on div "Add Filter" at bounding box center [164, 55] width 27 height 7
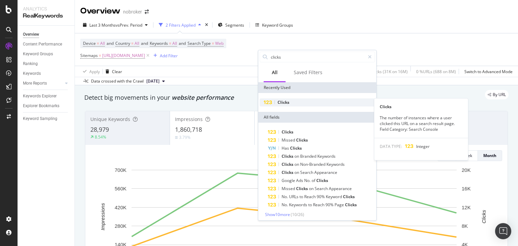
type input "clicks"
click at [289, 104] on div "Clicks" at bounding box center [317, 102] width 115 height 8
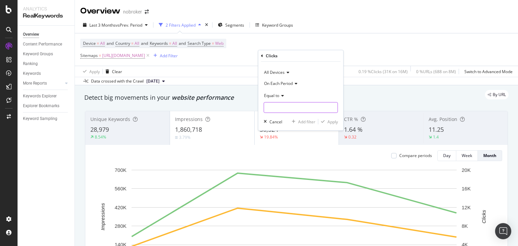
click at [274, 103] on input "number" at bounding box center [301, 107] width 74 height 11
click at [280, 85] on span "On Each Period" at bounding box center [278, 84] width 29 height 6
click at [284, 108] on span "On Current Period" at bounding box center [284, 106] width 34 height 6
click at [275, 107] on input "number" at bounding box center [301, 107] width 74 height 11
type input "0"
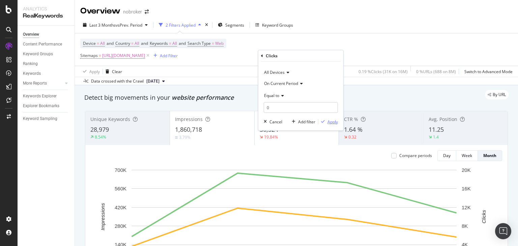
click at [331, 122] on div "Apply" at bounding box center [332, 122] width 10 height 6
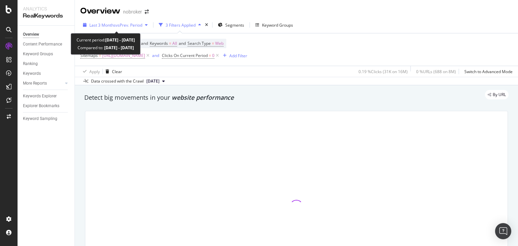
click at [146, 25] on div "button" at bounding box center [146, 25] width 8 height 4
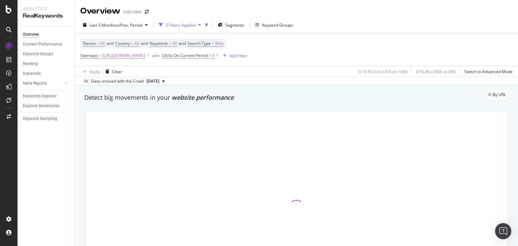
click at [186, 7] on div "Overview nobroker" at bounding box center [296, 8] width 443 height 17
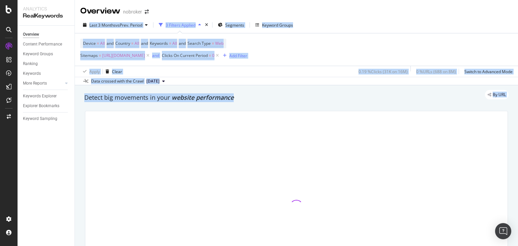
drag, startPoint x: 518, startPoint y: 57, endPoint x: 517, endPoint y: 17, distance: 39.8
click at [517, 17] on div "Overview nobroker Last 3 Months vs Prev. Period 3 Filters Applied Segments Keyw…" at bounding box center [296, 123] width 443 height 246
click at [468, 32] on div "Last 3 Months vs Prev. Period 3 Filters Applied Segments Keyword Groups" at bounding box center [296, 26] width 443 height 13
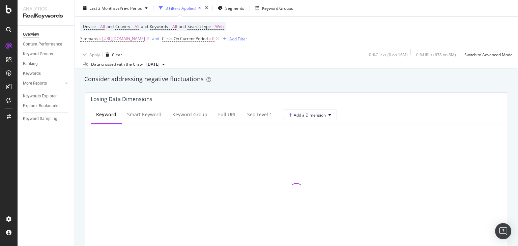
scroll to position [617, 0]
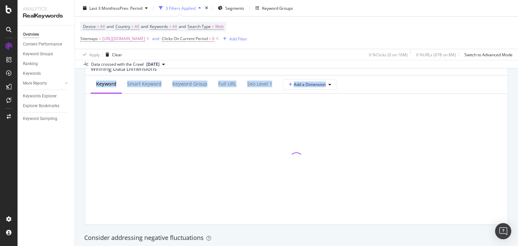
drag, startPoint x: 510, startPoint y: 122, endPoint x: 517, endPoint y: 58, distance: 64.1
click at [517, 58] on div "Overview nobroker Last 3 Months vs Prev. Period 3 Filters Applied Segments Keyw…" at bounding box center [296, 123] width 443 height 246
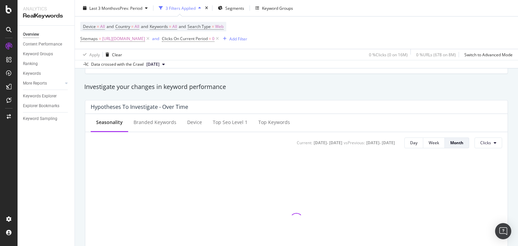
click at [518, 23] on div "Overview nobroker Last 3 Months vs Prev. Period 3 Filters Applied Segments Keyw…" at bounding box center [296, 123] width 443 height 246
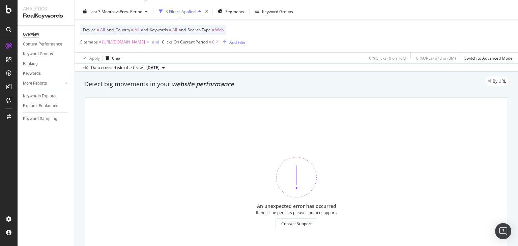
click at [518, 23] on div "Overview nobroker Last 3 Months vs Prev. Period 3 Filters Applied Segments Keyw…" at bounding box center [296, 123] width 443 height 246
click at [462, 30] on div "Device = All and Country = All and Keywords = All and Search Type = Web Sitemap…" at bounding box center [296, 36] width 432 height 32
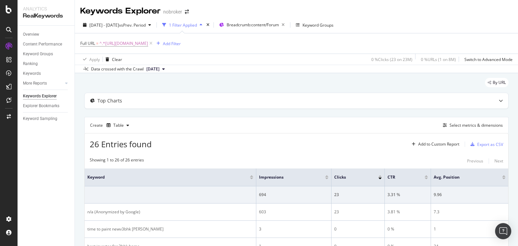
click at [408, 9] on div "Keywords Explorer nobroker" at bounding box center [296, 8] width 443 height 17
click at [411, 13] on div "Keywords Explorer nobroker" at bounding box center [296, 8] width 443 height 17
click at [414, 20] on div "[DATE] - [DATE] vs Prev. Period 1 Filter Applied Breadcrumb: content/Forum Keyw…" at bounding box center [296, 26] width 443 height 13
click at [414, 20] on div "2024 May. 1st - Jul. 27th vs Prev. Period 1 Filter Applied Breadcrumb: content/…" at bounding box center [296, 26] width 443 height 13
click at [343, 32] on div "2024 May. 1st - Jul. 27th vs Prev. Period 1 Filter Applied Breadcrumb: content/…" at bounding box center [296, 26] width 443 height 13
